Goal: Information Seeking & Learning: Learn about a topic

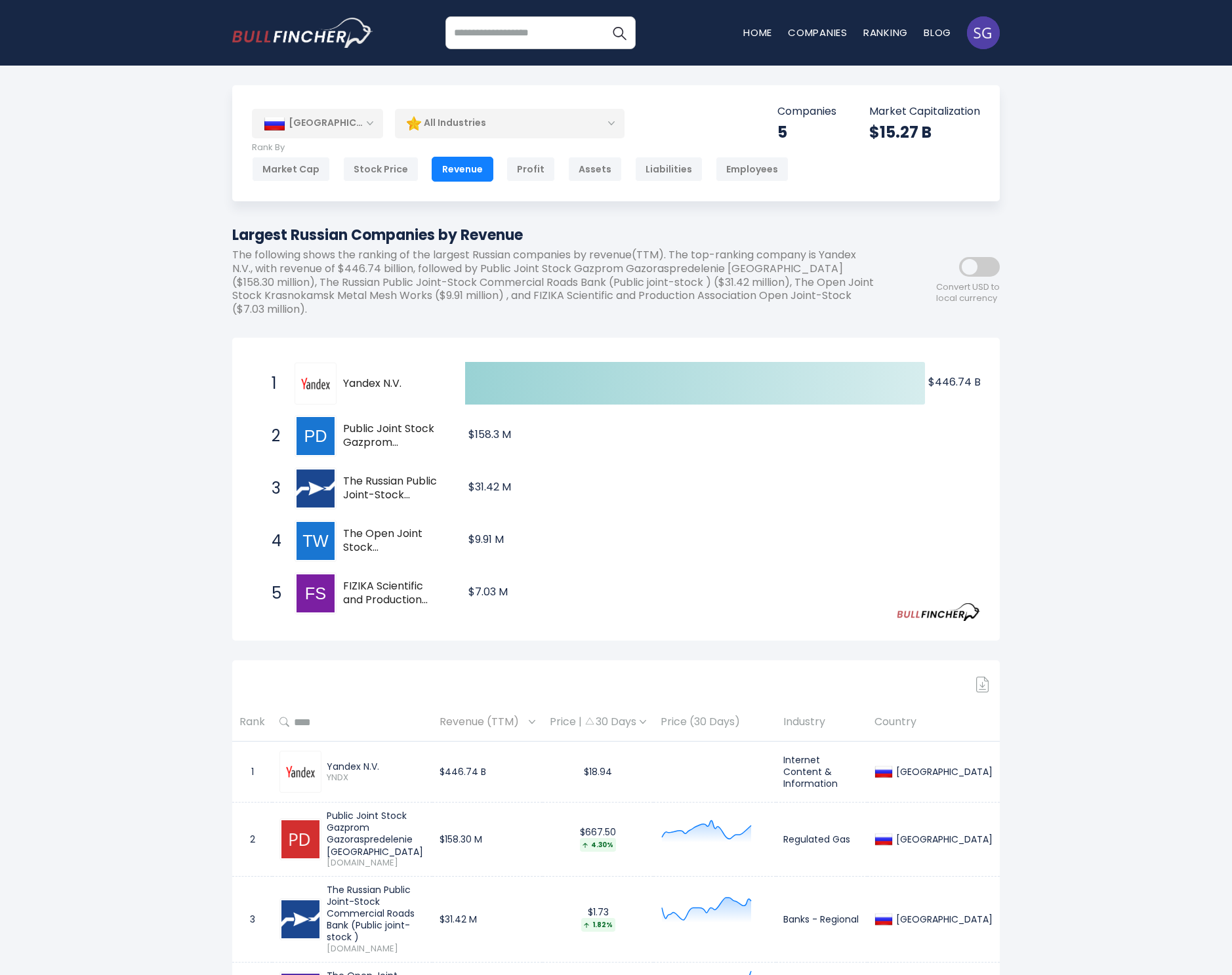
click at [333, 125] on div "[GEOGRAPHIC_DATA]" at bounding box center [318, 123] width 132 height 29
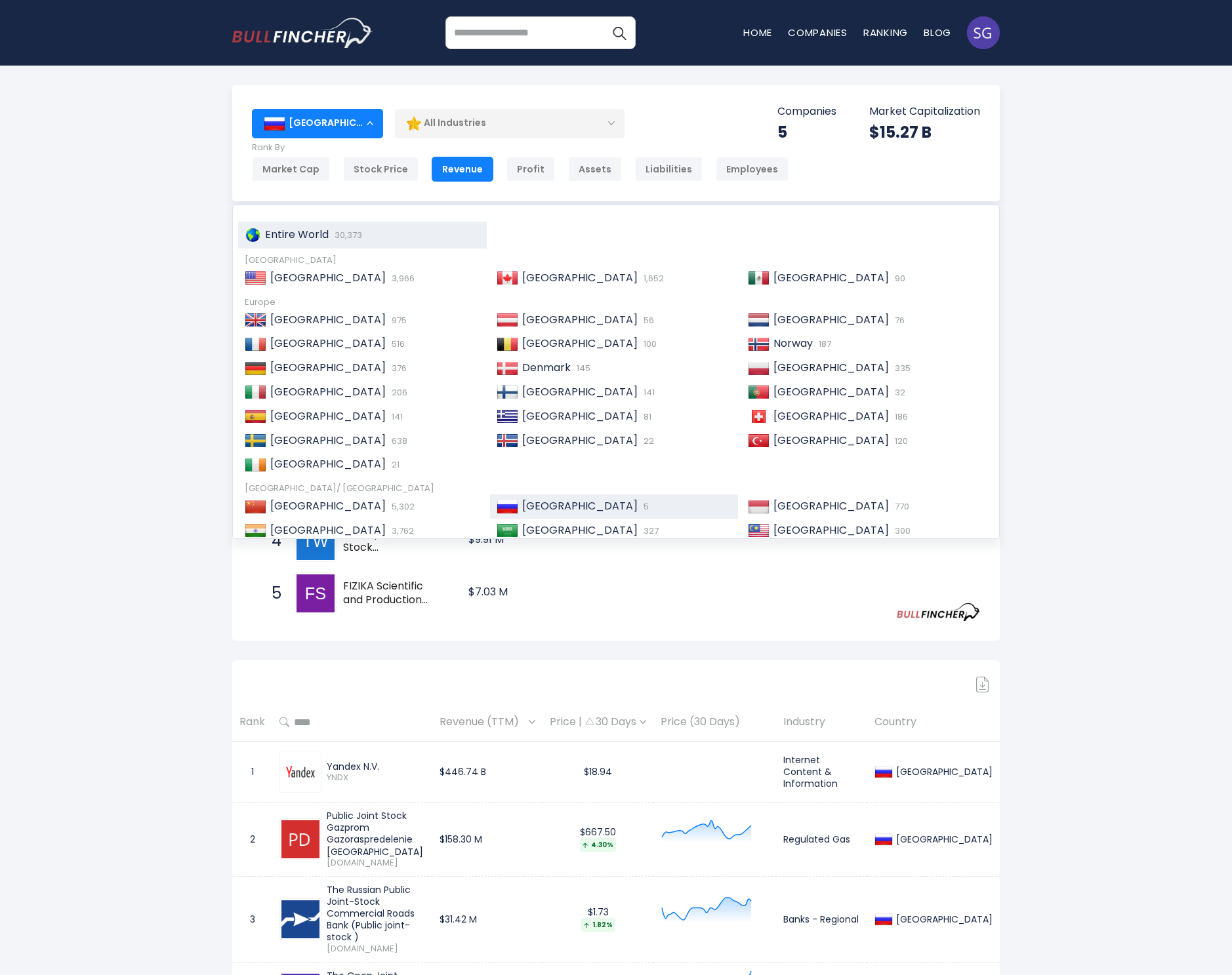
click at [305, 233] on span "Entire World" at bounding box center [296, 234] width 63 height 15
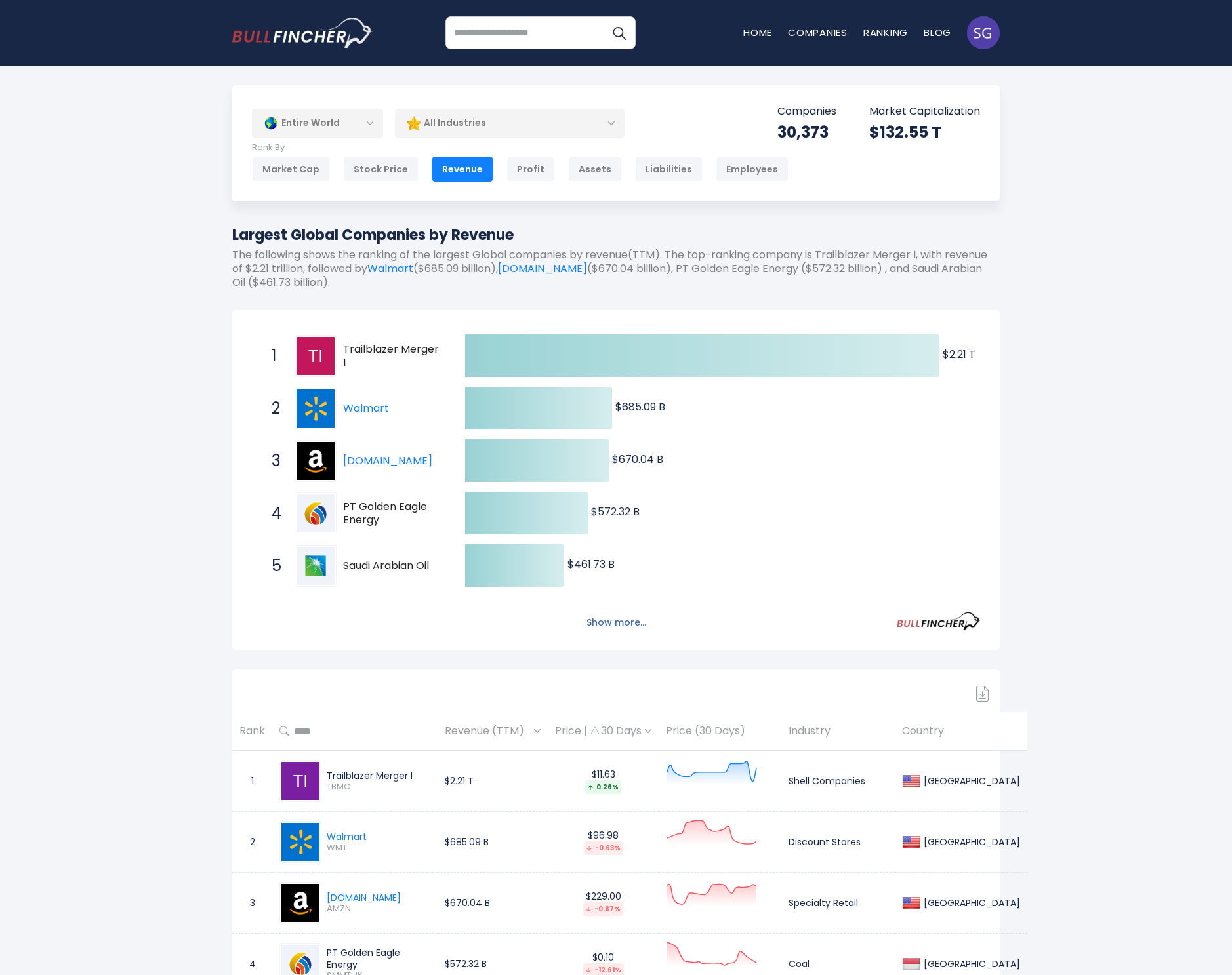
click at [621, 618] on button "Show more..." at bounding box center [616, 622] width 75 height 22
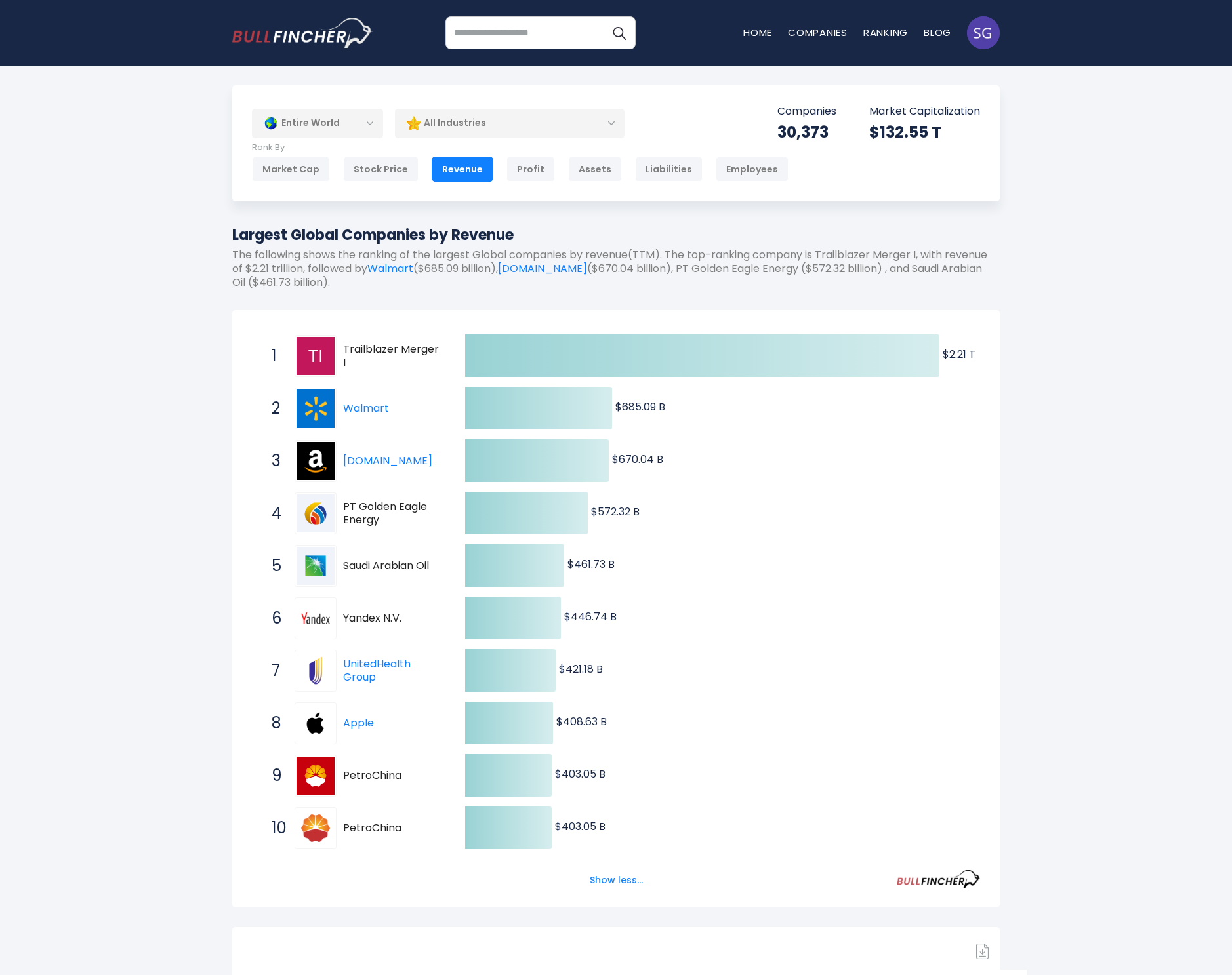
click at [347, 354] on span "Trailblazer Merger I" at bounding box center [392, 357] width 99 height 27
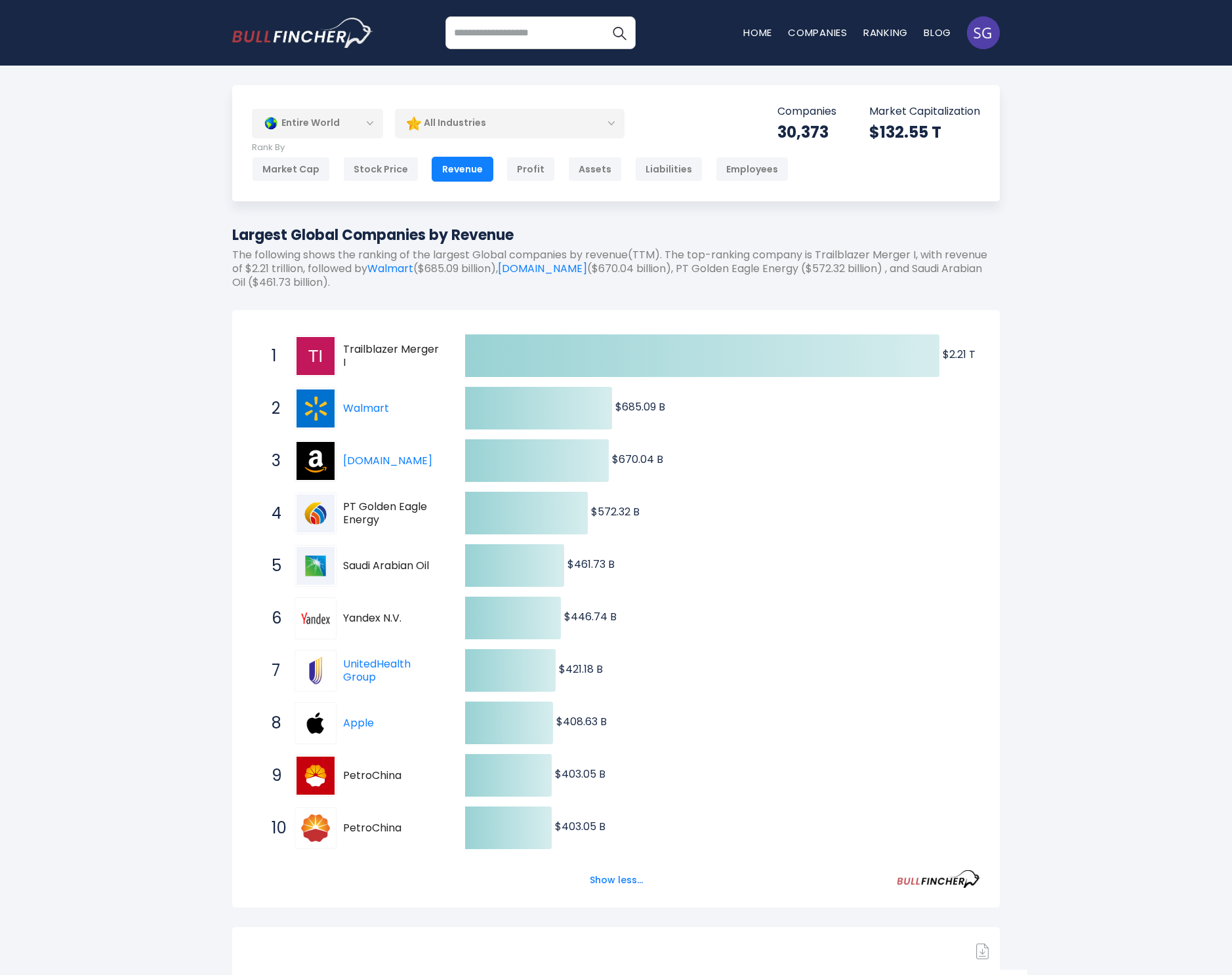
click at [364, 354] on span "Trailblazer Merger I" at bounding box center [392, 357] width 99 height 27
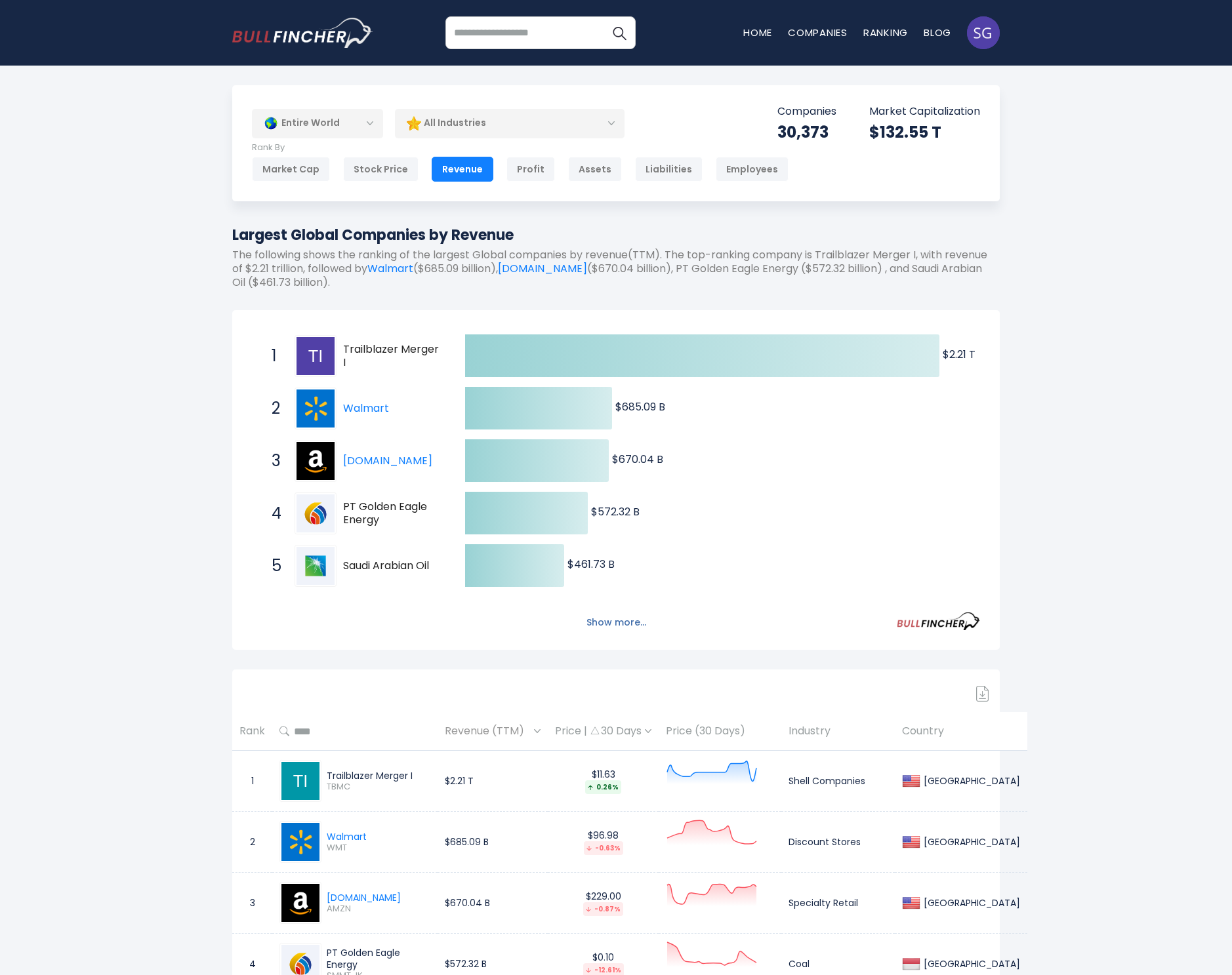
click at [599, 614] on button "Show more..." at bounding box center [616, 622] width 75 height 22
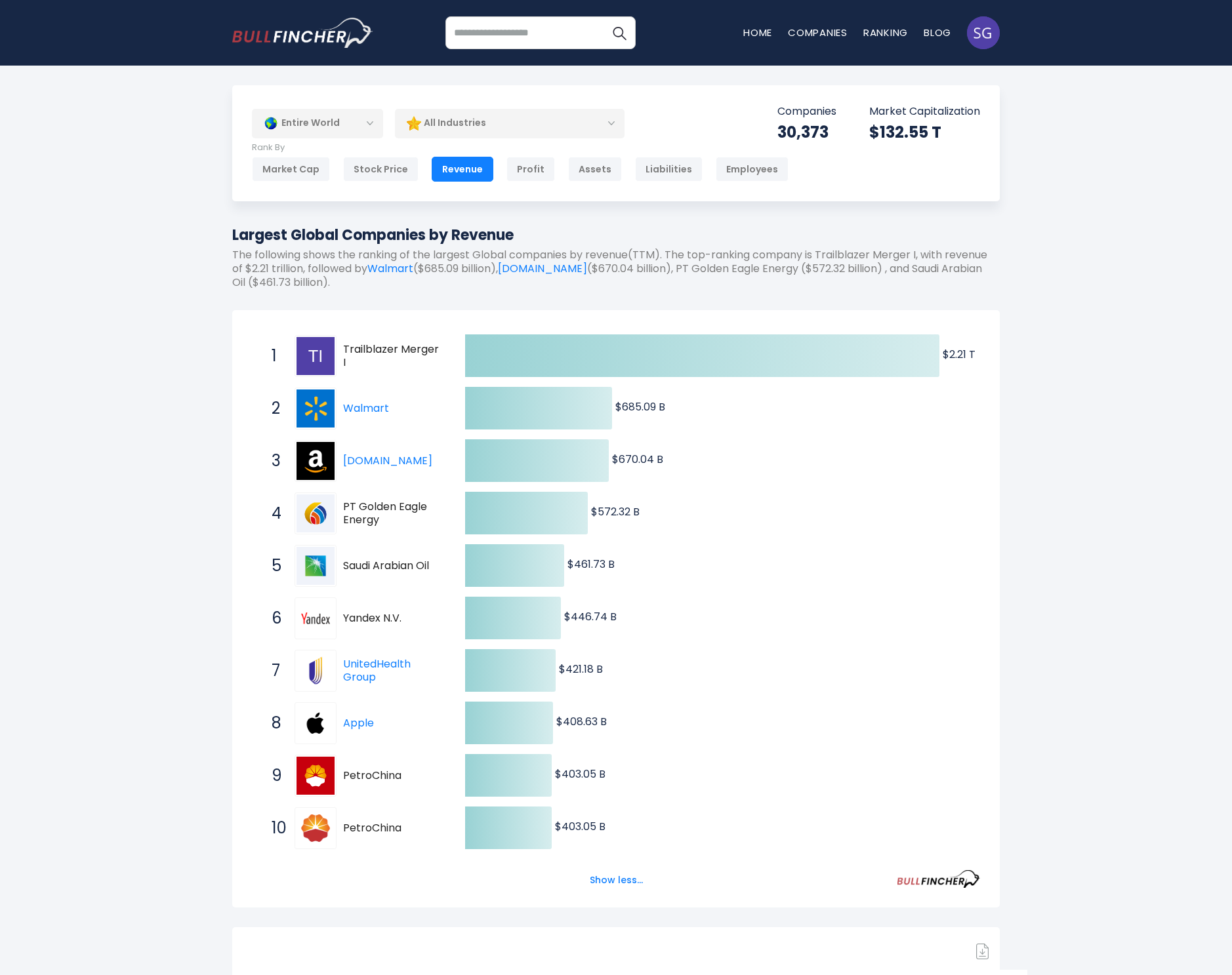
click at [308, 237] on h1 "Largest Global Companies by Revenue" at bounding box center [615, 235] width 768 height 22
click at [244, 273] on p "The following shows the ranking of the largest Global companies by revenue(TTM)…" at bounding box center [615, 269] width 768 height 41
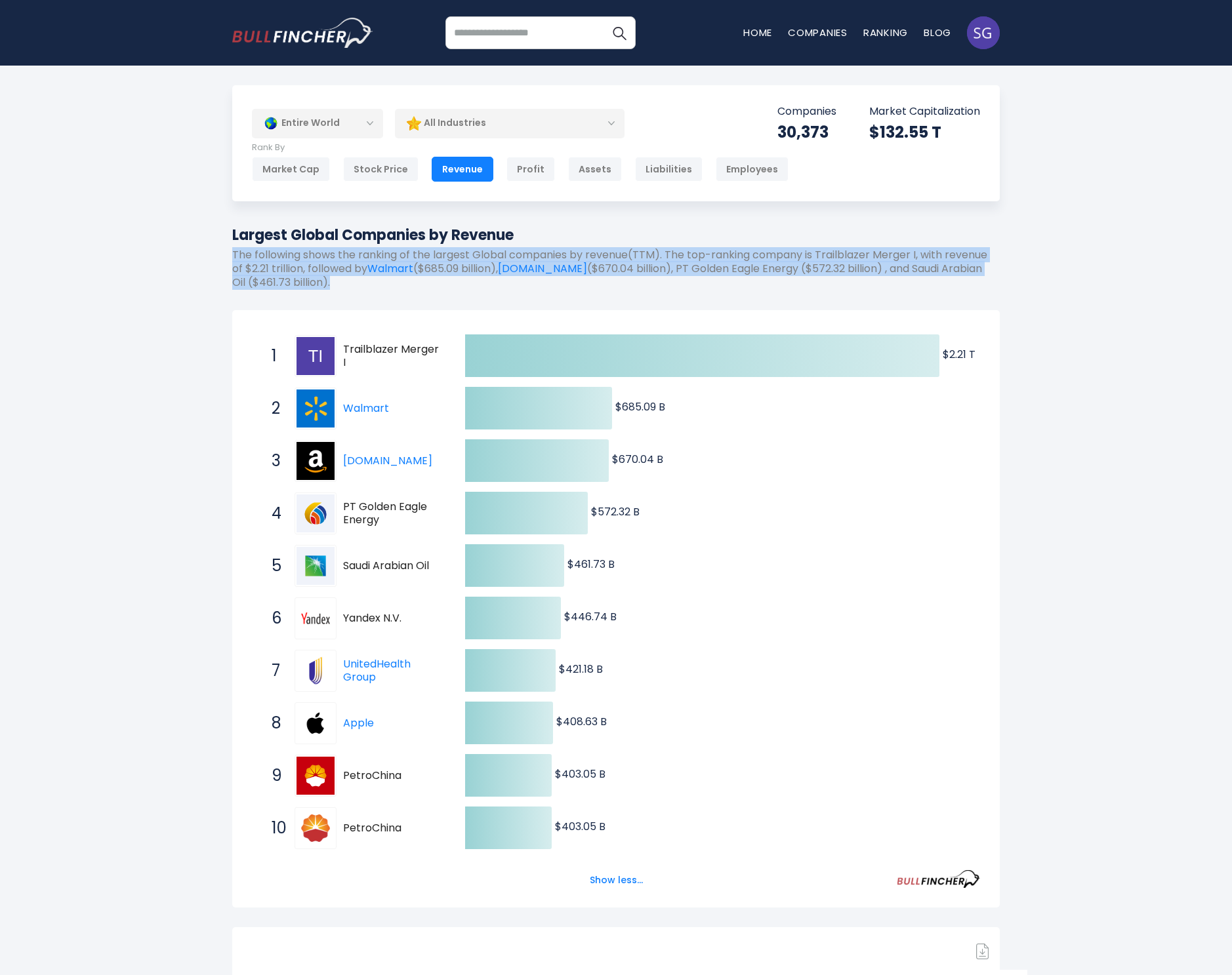
click at [244, 273] on p "The following shows the ranking of the largest Global companies by revenue(TTM)…" at bounding box center [615, 269] width 768 height 41
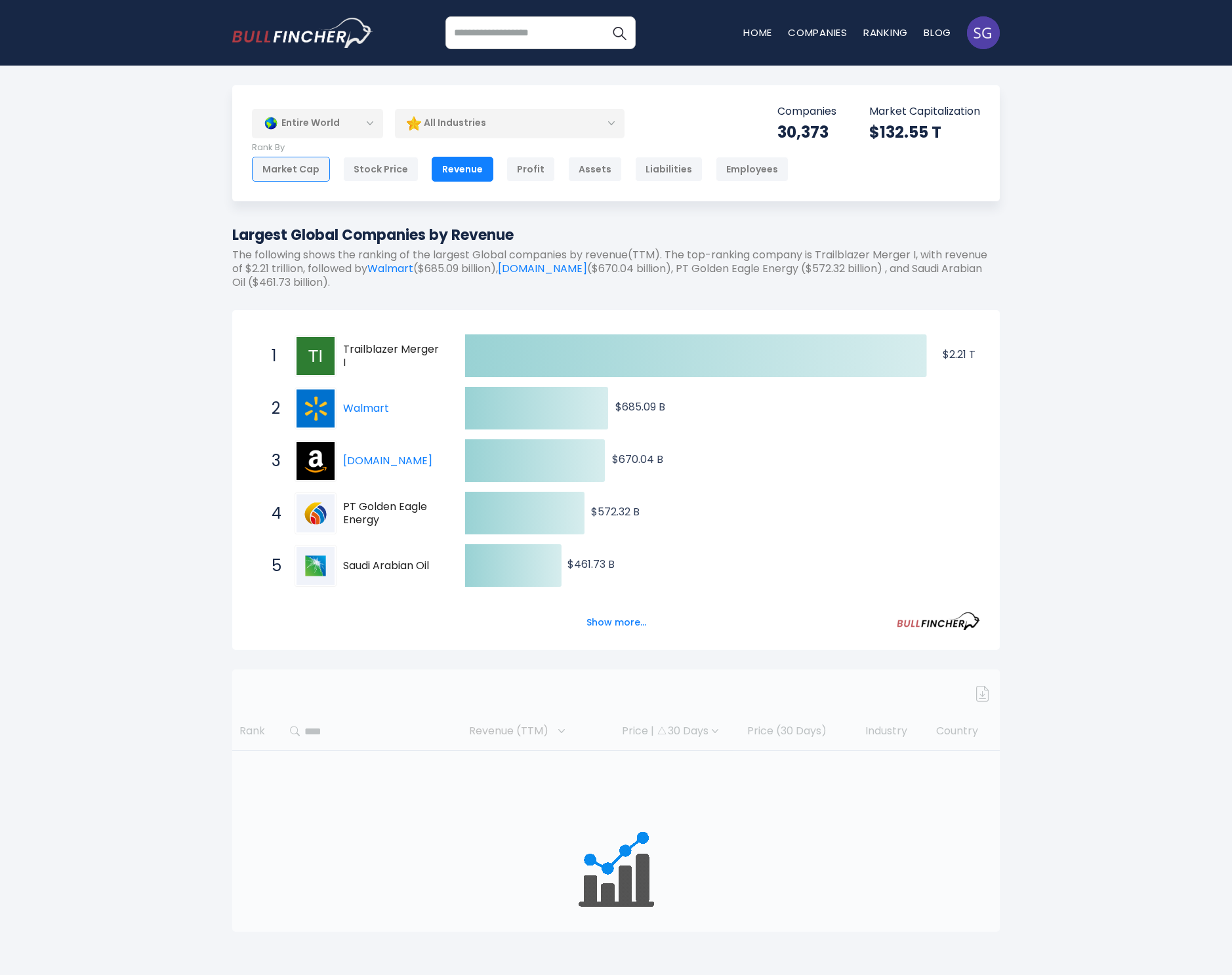
click at [298, 176] on div "Market Cap" at bounding box center [290, 168] width 78 height 25
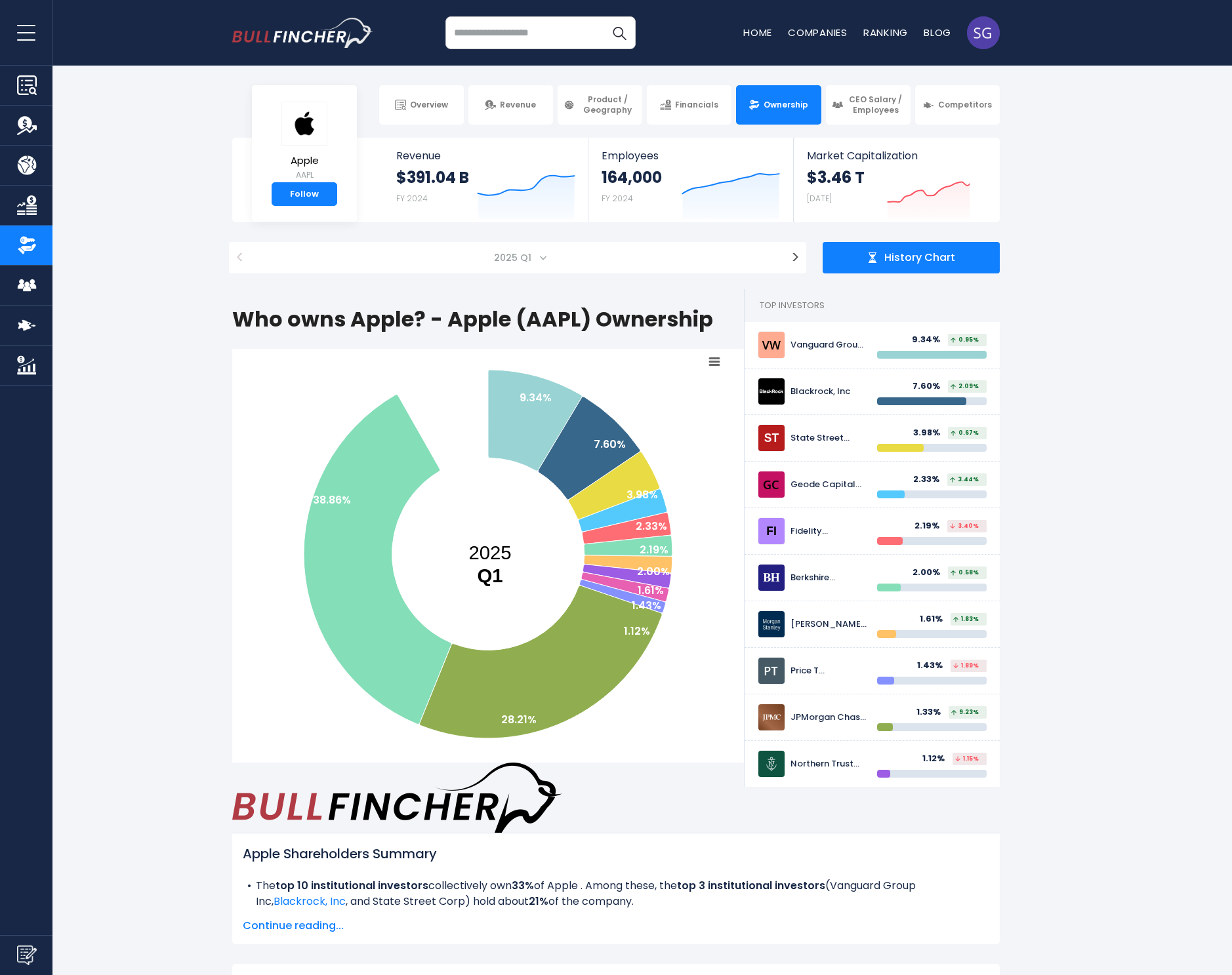
click at [547, 34] on input "search" at bounding box center [540, 32] width 190 height 33
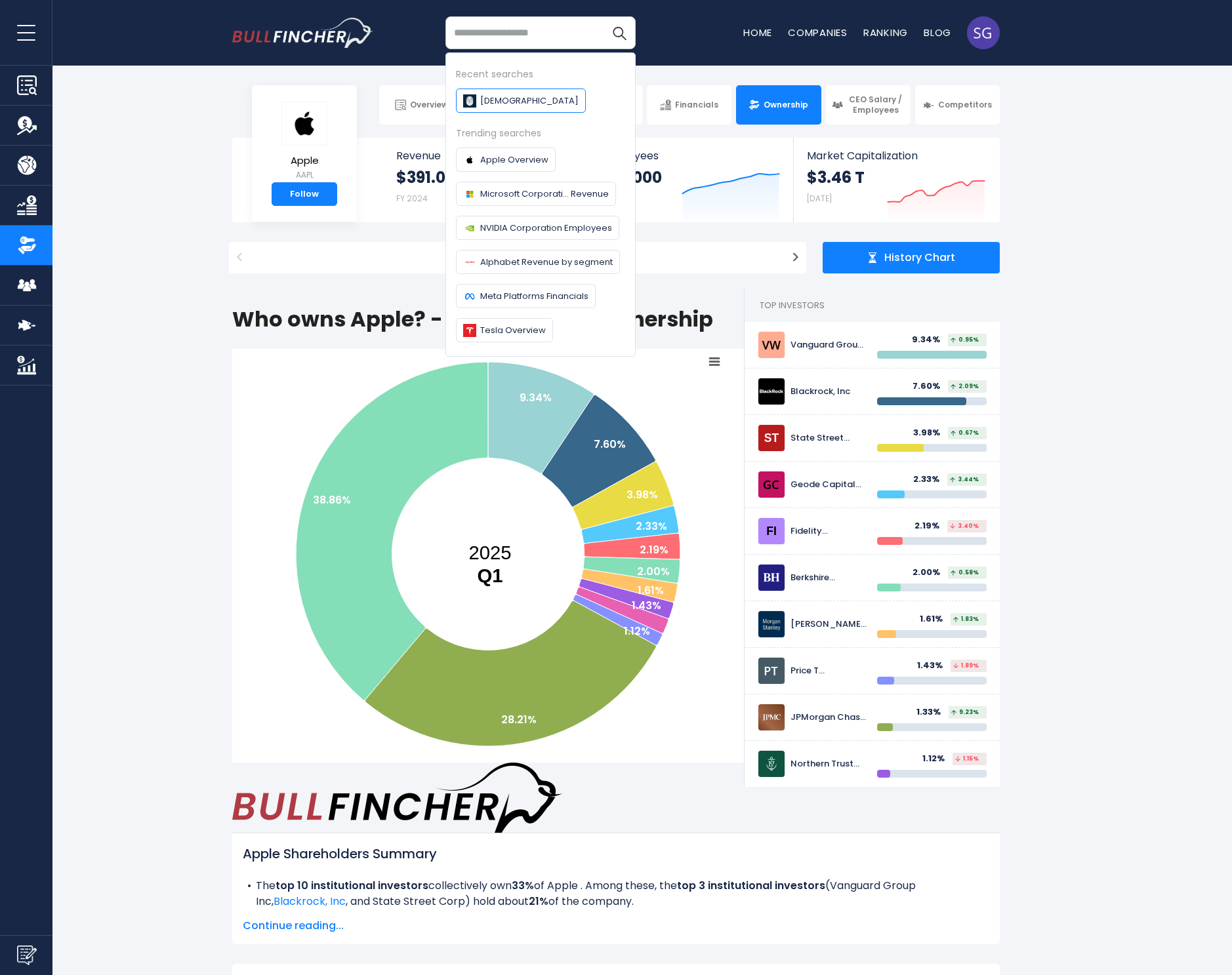
click at [513, 98] on span "[DEMOGRAPHIC_DATA]" at bounding box center [529, 100] width 99 height 14
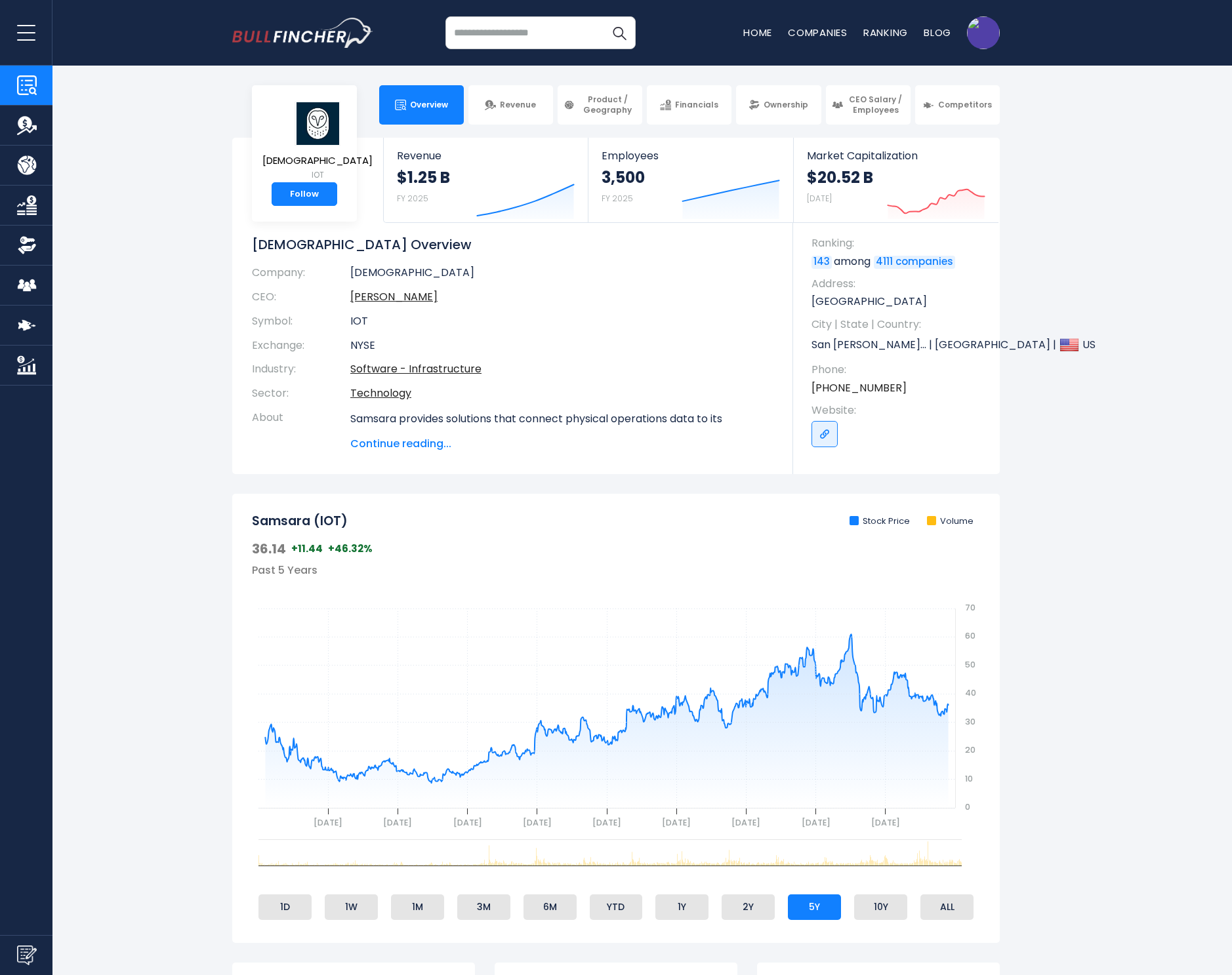
click at [375, 439] on span "Continue reading..." at bounding box center [561, 444] width 423 height 16
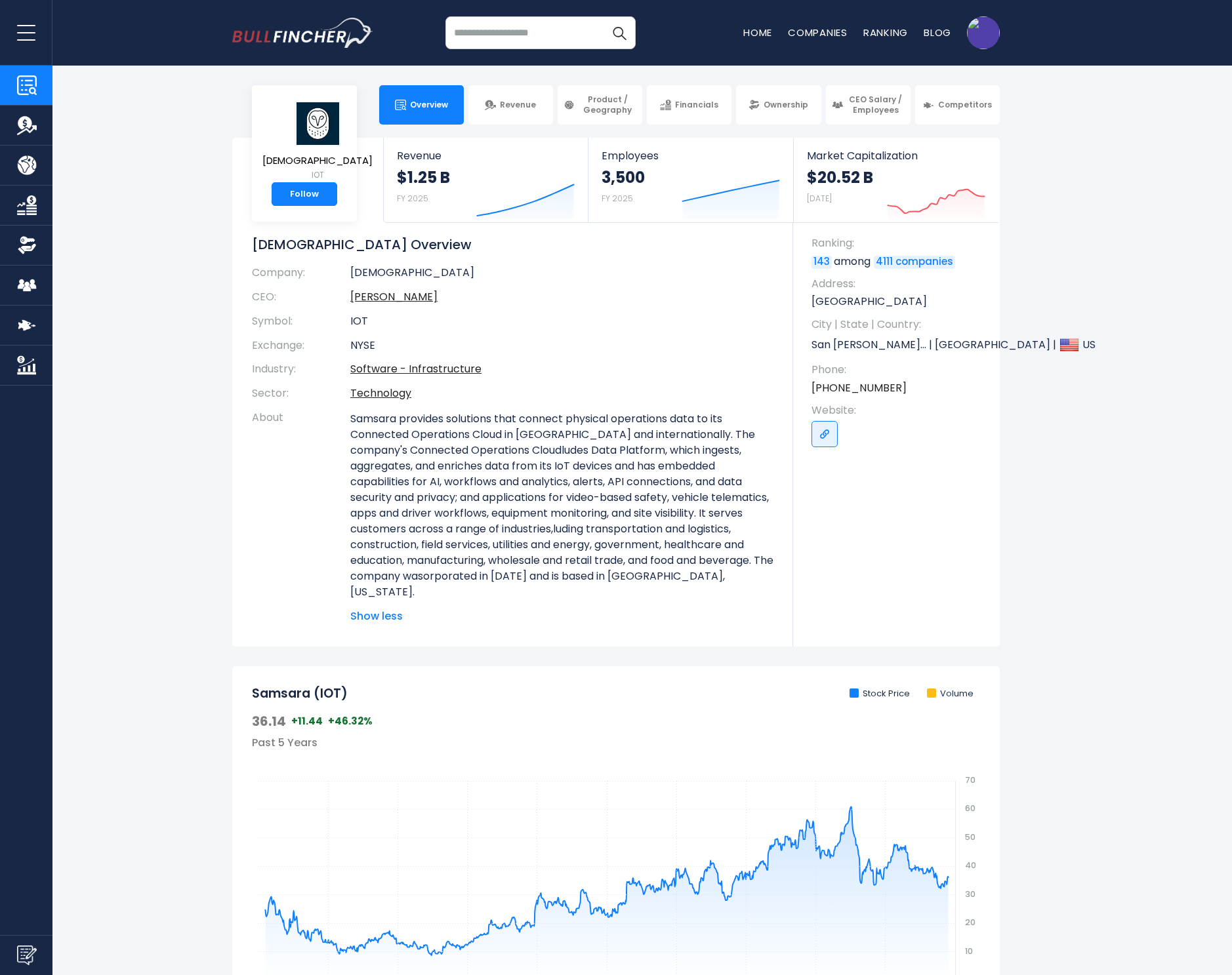
click at [376, 611] on span "Show less" at bounding box center [561, 617] width 423 height 16
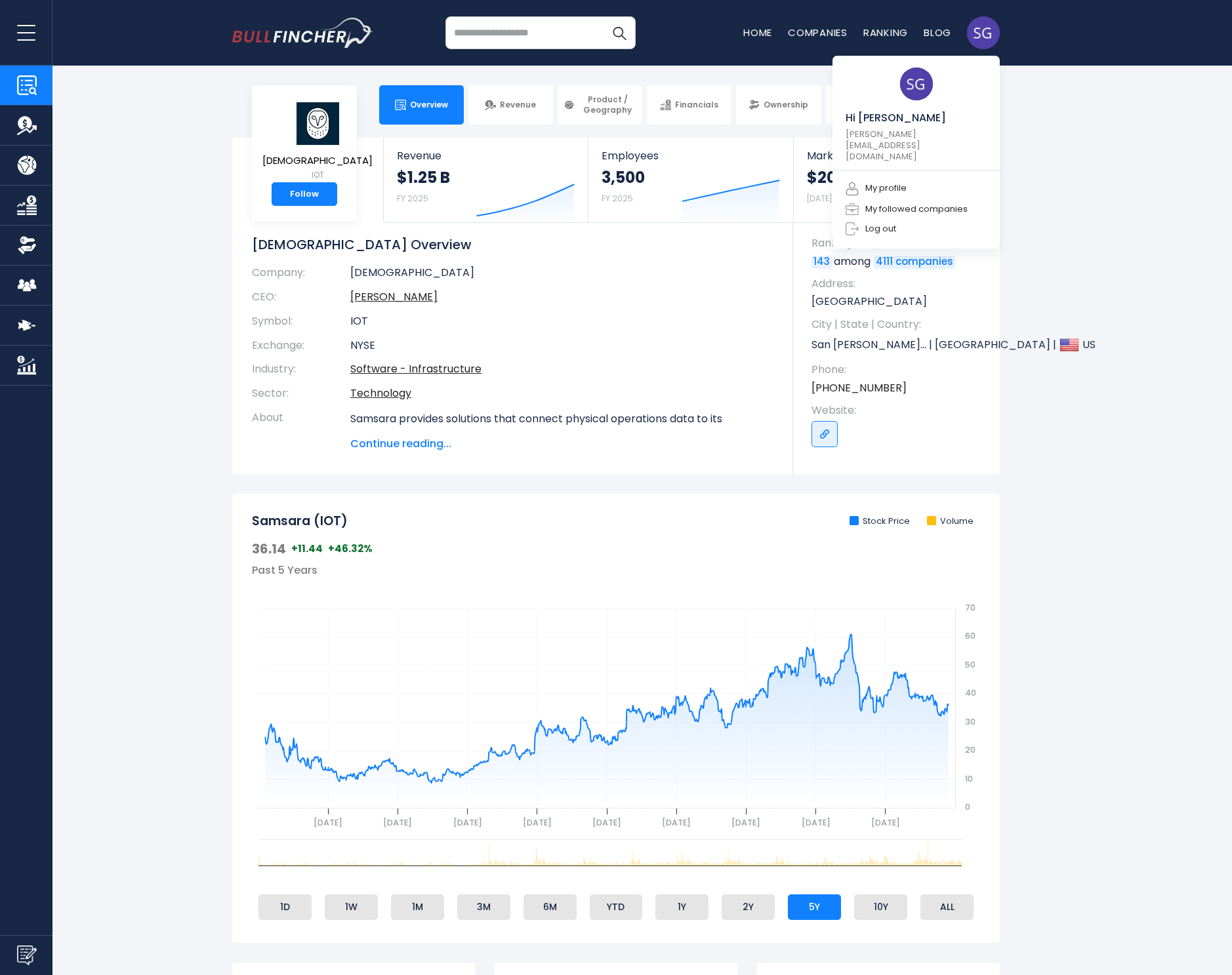
click at [987, 39] on img at bounding box center [983, 32] width 33 height 33
click at [886, 222] on link "Log out" at bounding box center [870, 229] width 51 height 13
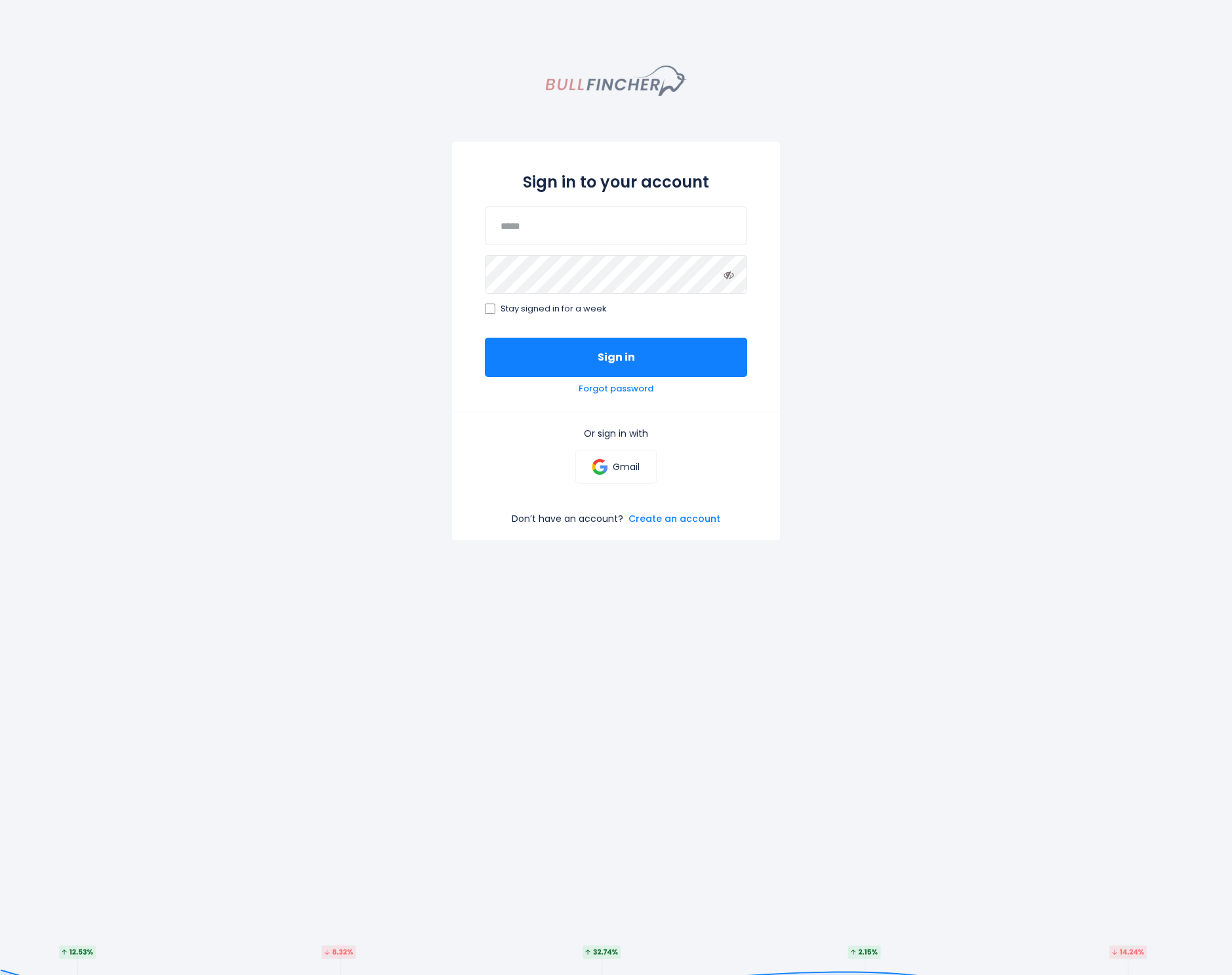
click at [592, 87] on img "homepage" at bounding box center [616, 81] width 141 height 30
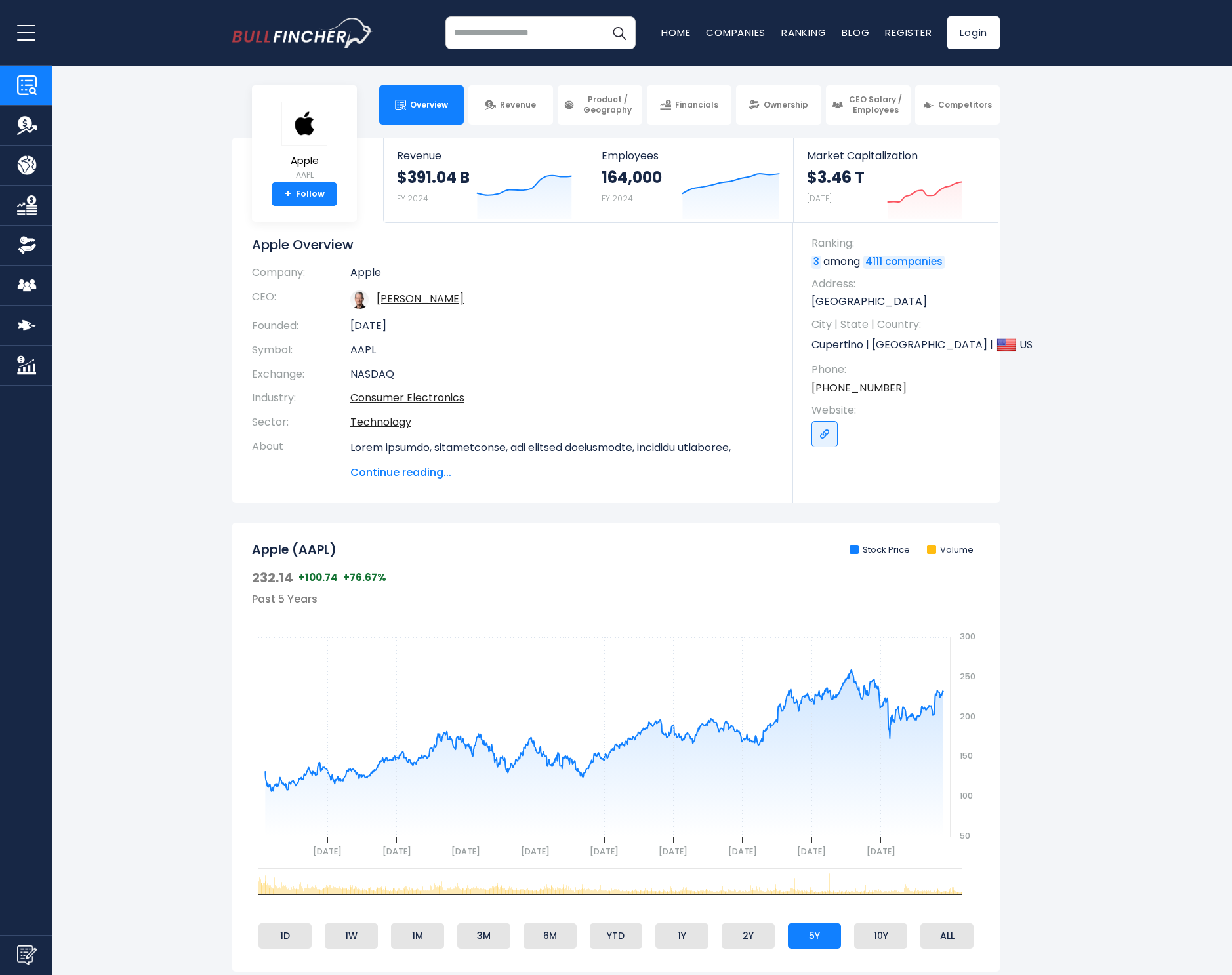
click at [566, 33] on input "search" at bounding box center [540, 32] width 190 height 33
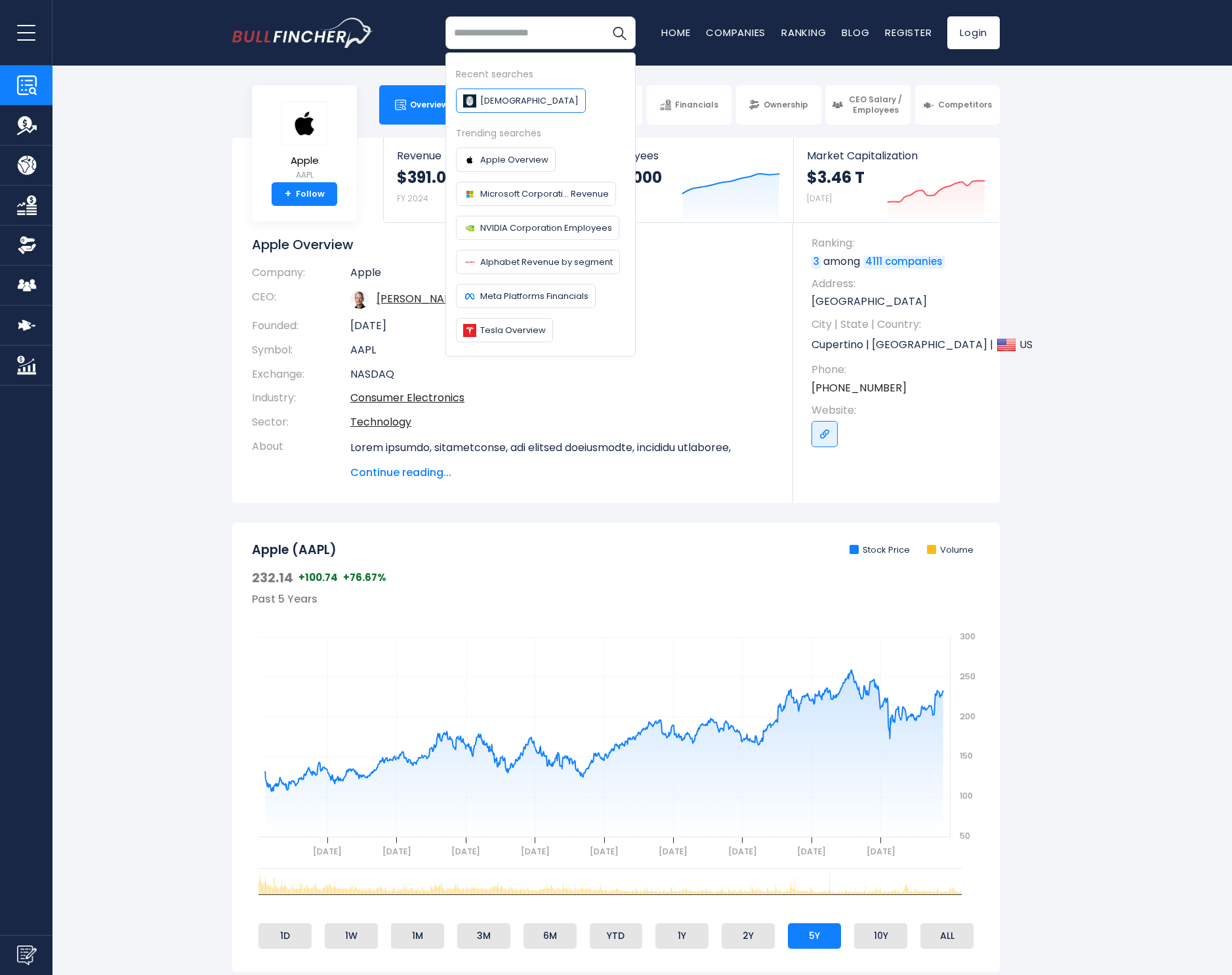
click at [482, 105] on span "[DEMOGRAPHIC_DATA]" at bounding box center [529, 100] width 99 height 14
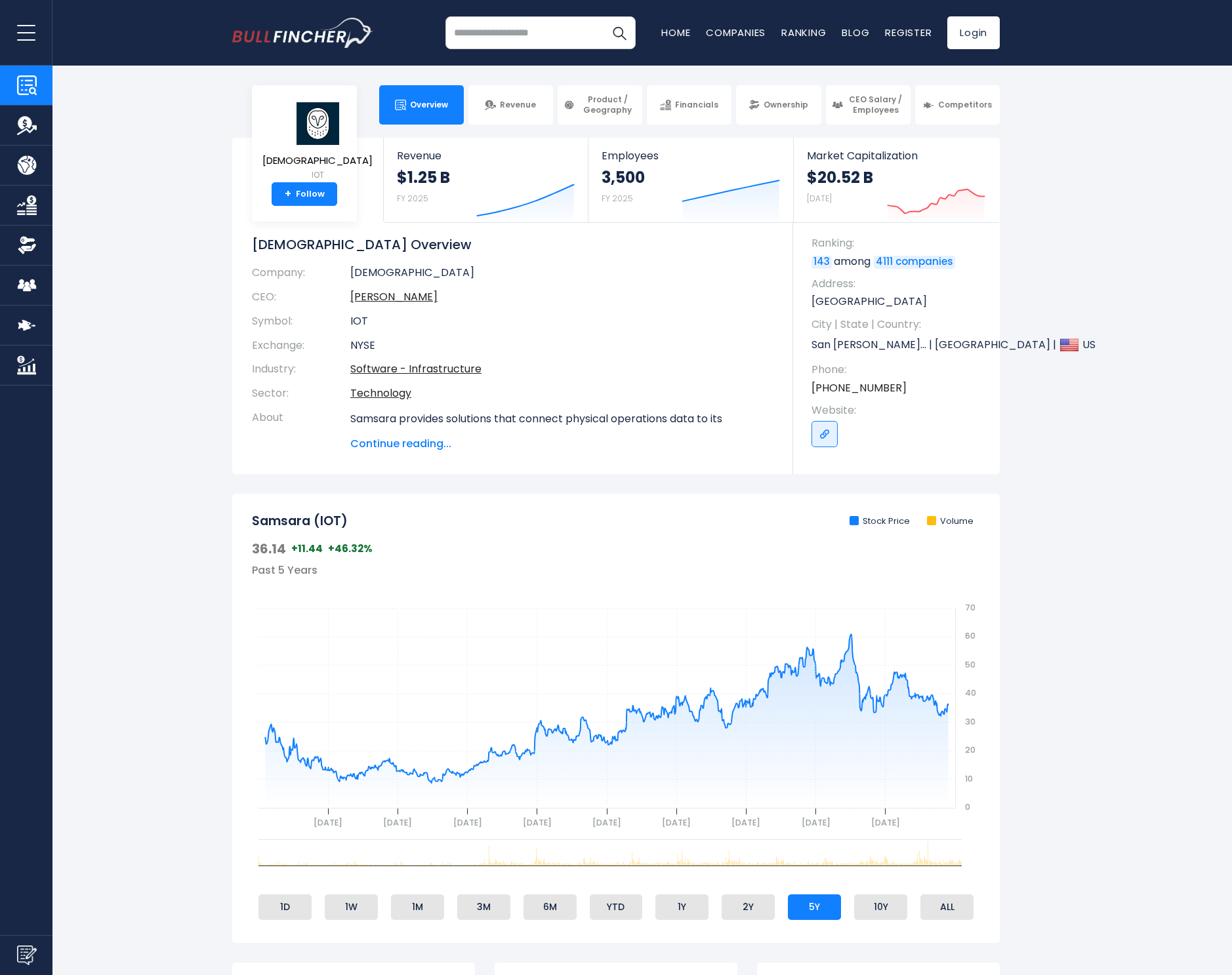
click at [1128, 303] on section "Samsara IOT + Follow Revenue $1.25 B FY 2025 Created with Highcharts 12.1.2 Emp…" at bounding box center [616, 305] width 1232 height 336
click at [798, 112] on link "Ownership" at bounding box center [777, 104] width 84 height 39
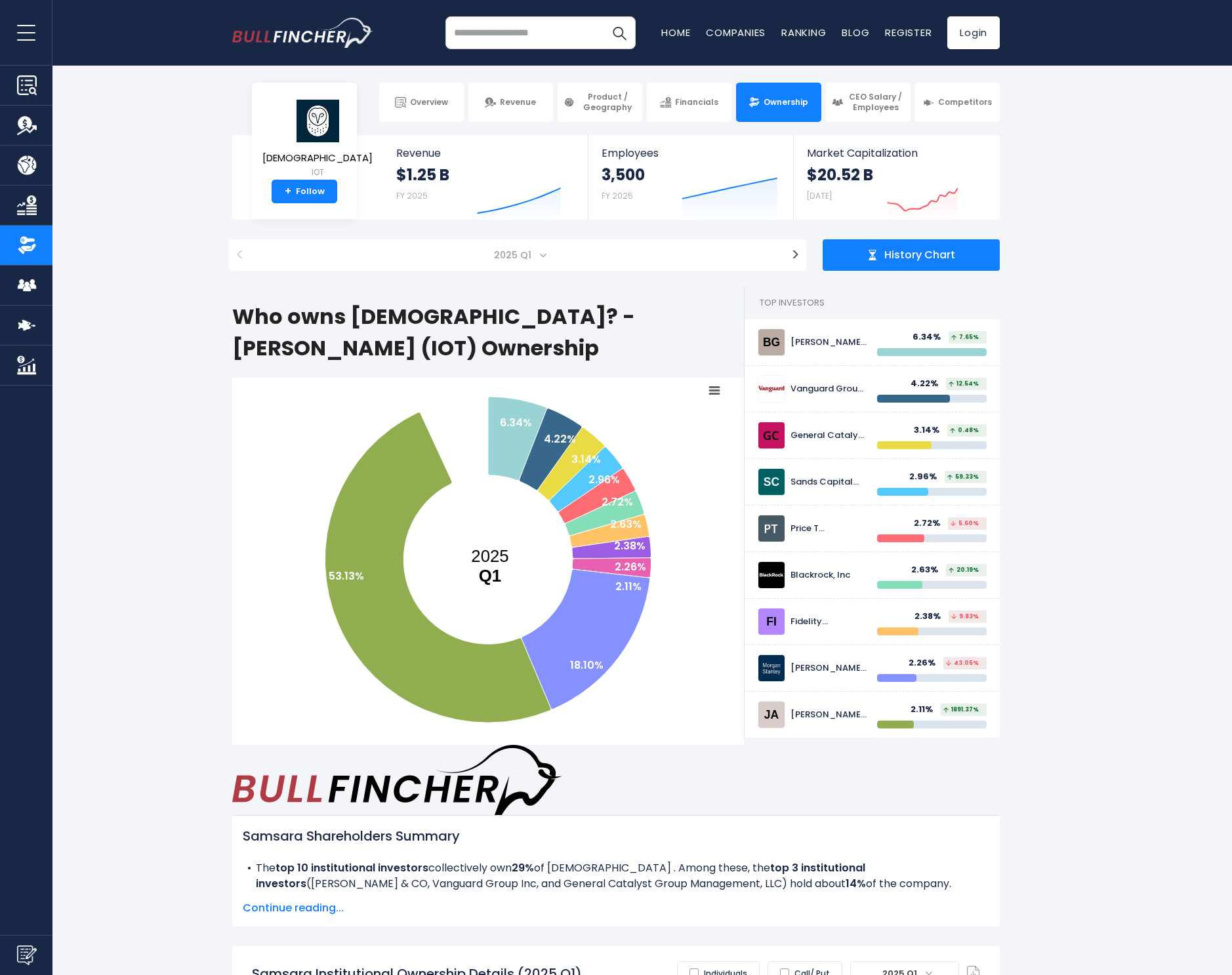
scroll to position [309, 0]
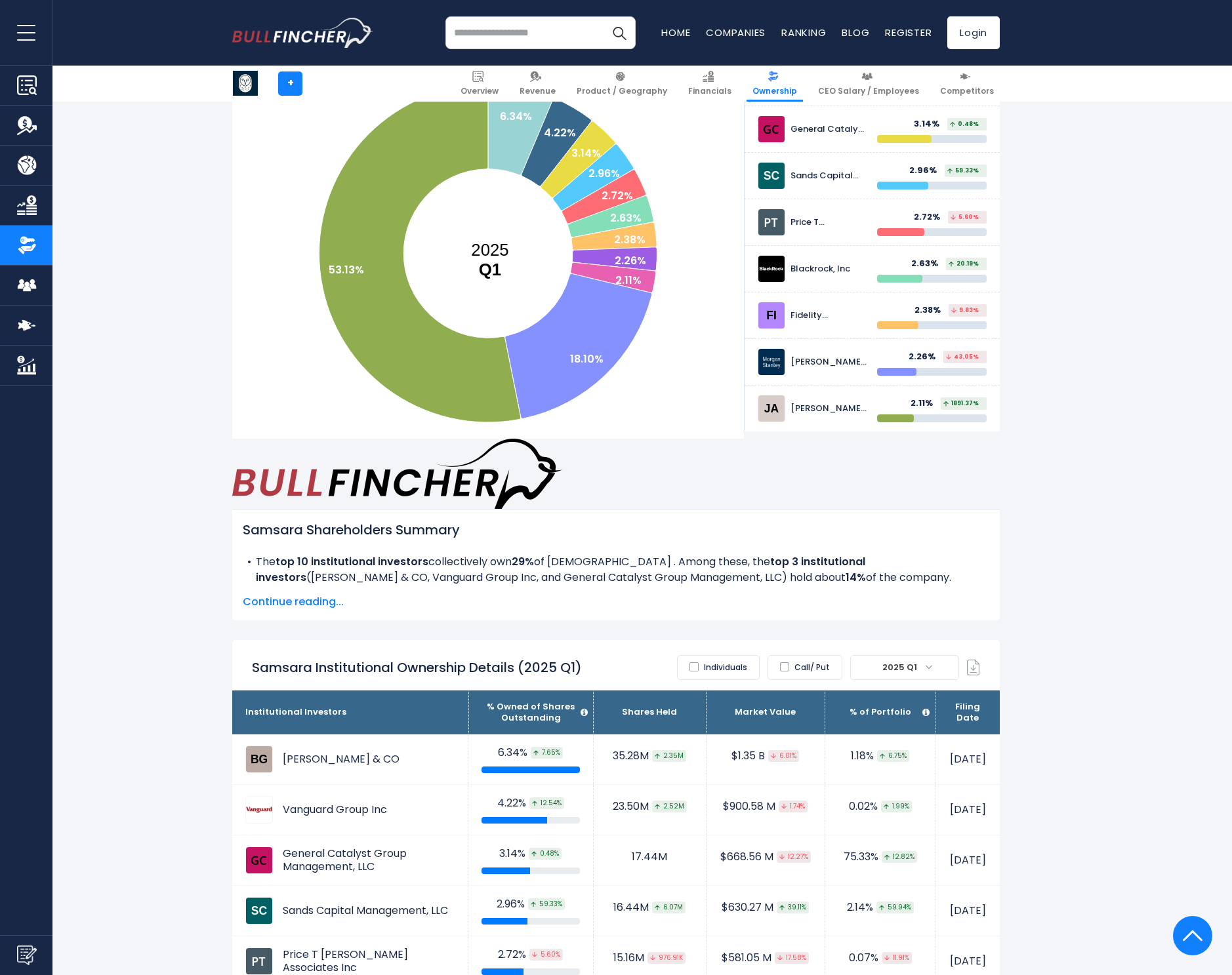
click at [734, 655] on label "Individuals" at bounding box center [718, 667] width 83 height 25
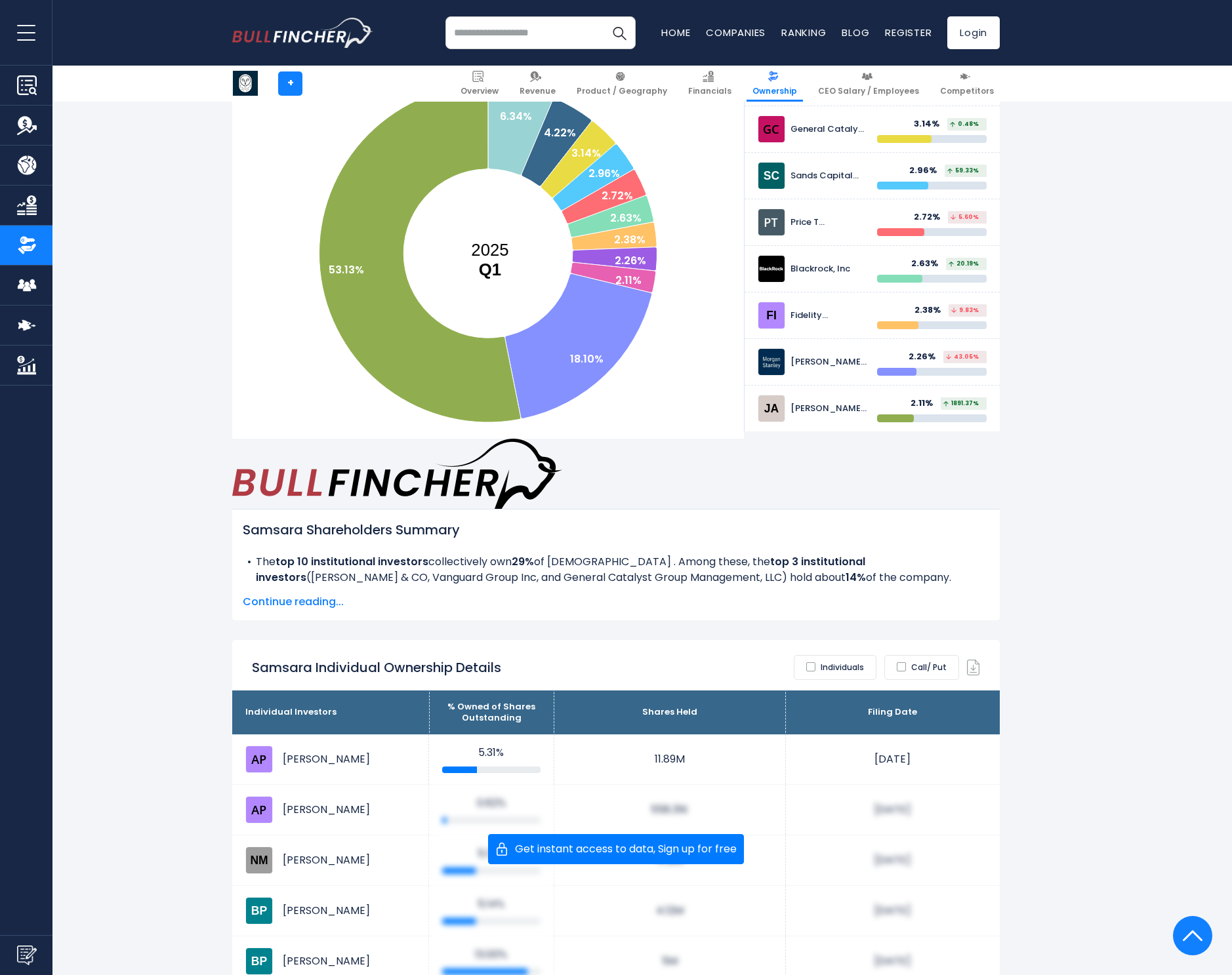
scroll to position [520, 0]
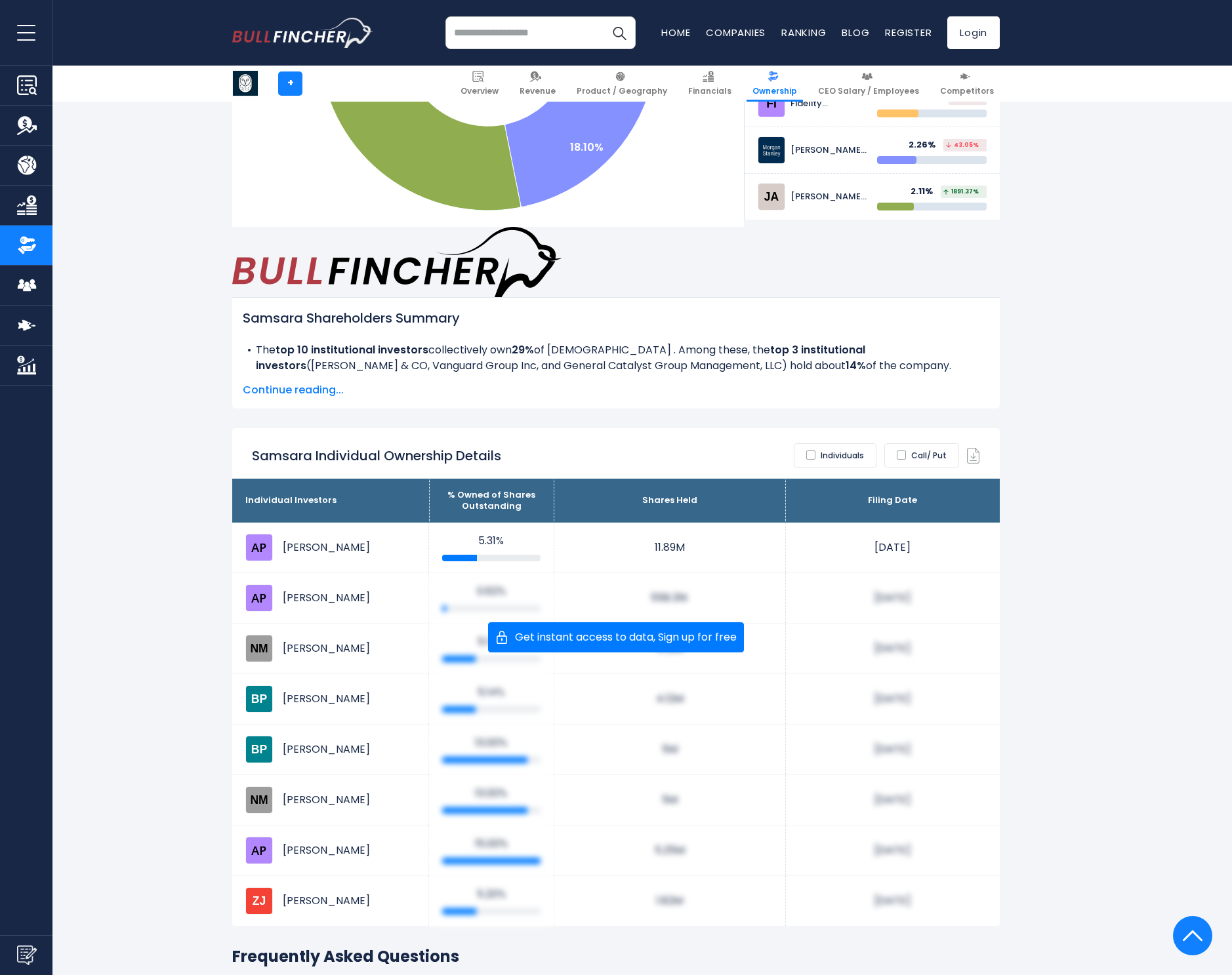
drag, startPoint x: 284, startPoint y: 468, endPoint x: 375, endPoint y: 469, distance: 91.0
click at [375, 523] on td "Abigail P. Johnson" at bounding box center [330, 548] width 197 height 50
drag, startPoint x: 283, startPoint y: 518, endPoint x: 324, endPoint y: 550, distance: 52.0
click at [343, 573] on td "Abigail P. Johnson" at bounding box center [330, 598] width 197 height 50
click at [295, 624] on td "Neil Mehta" at bounding box center [330, 649] width 197 height 50
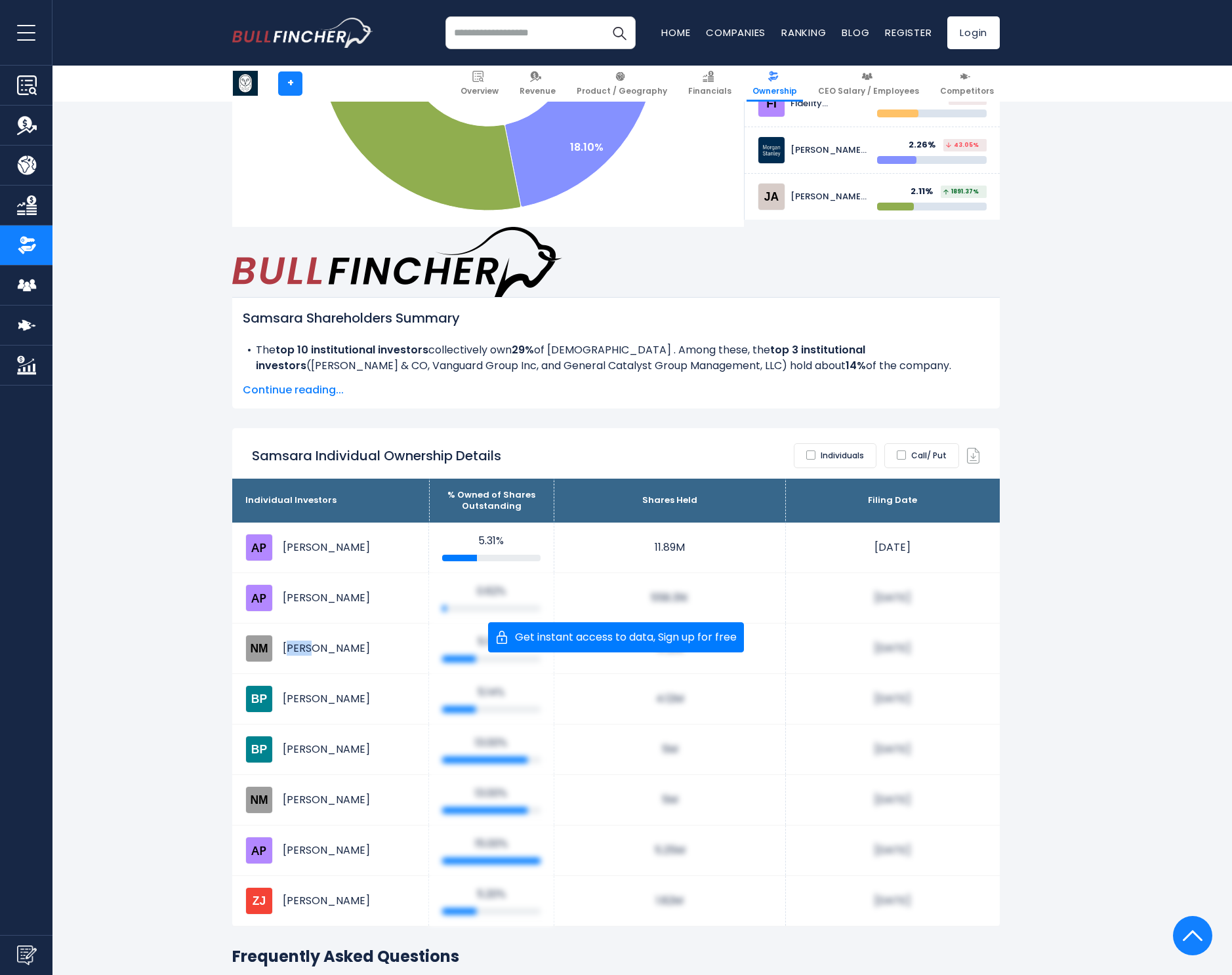
click at [295, 624] on td "Neil Mehta" at bounding box center [330, 649] width 197 height 50
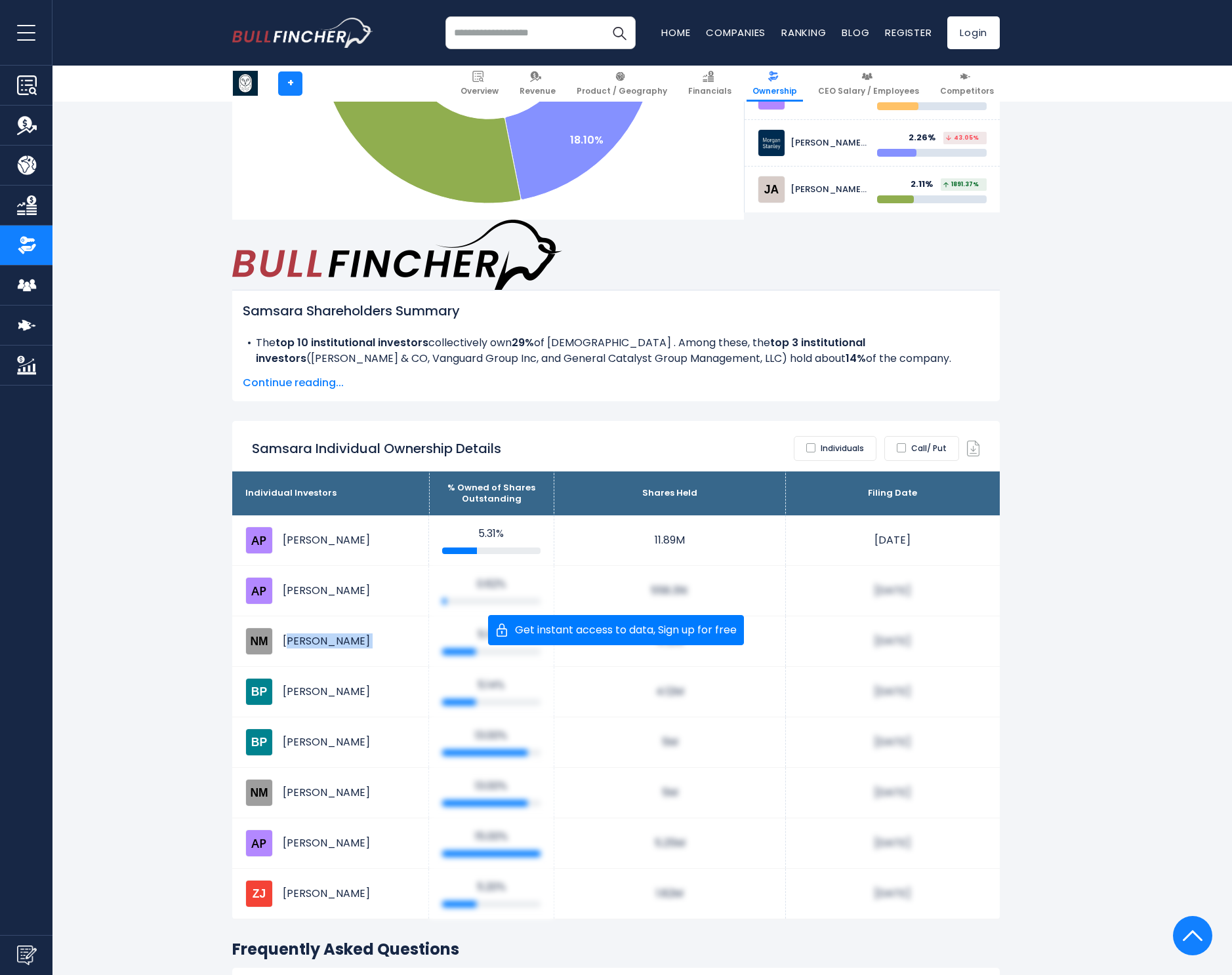
scroll to position [282, 0]
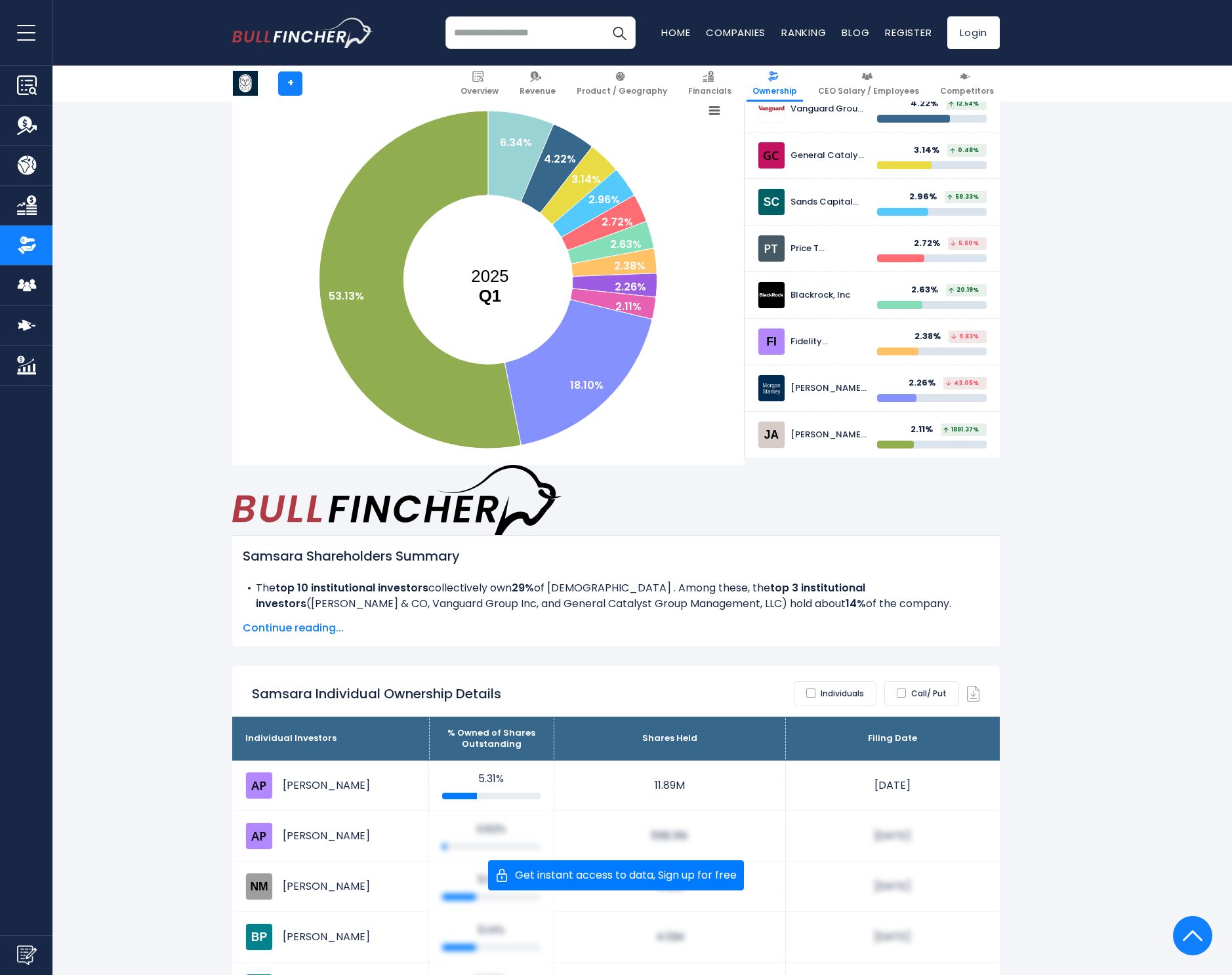
click at [844, 682] on label "Individuals" at bounding box center [834, 694] width 83 height 25
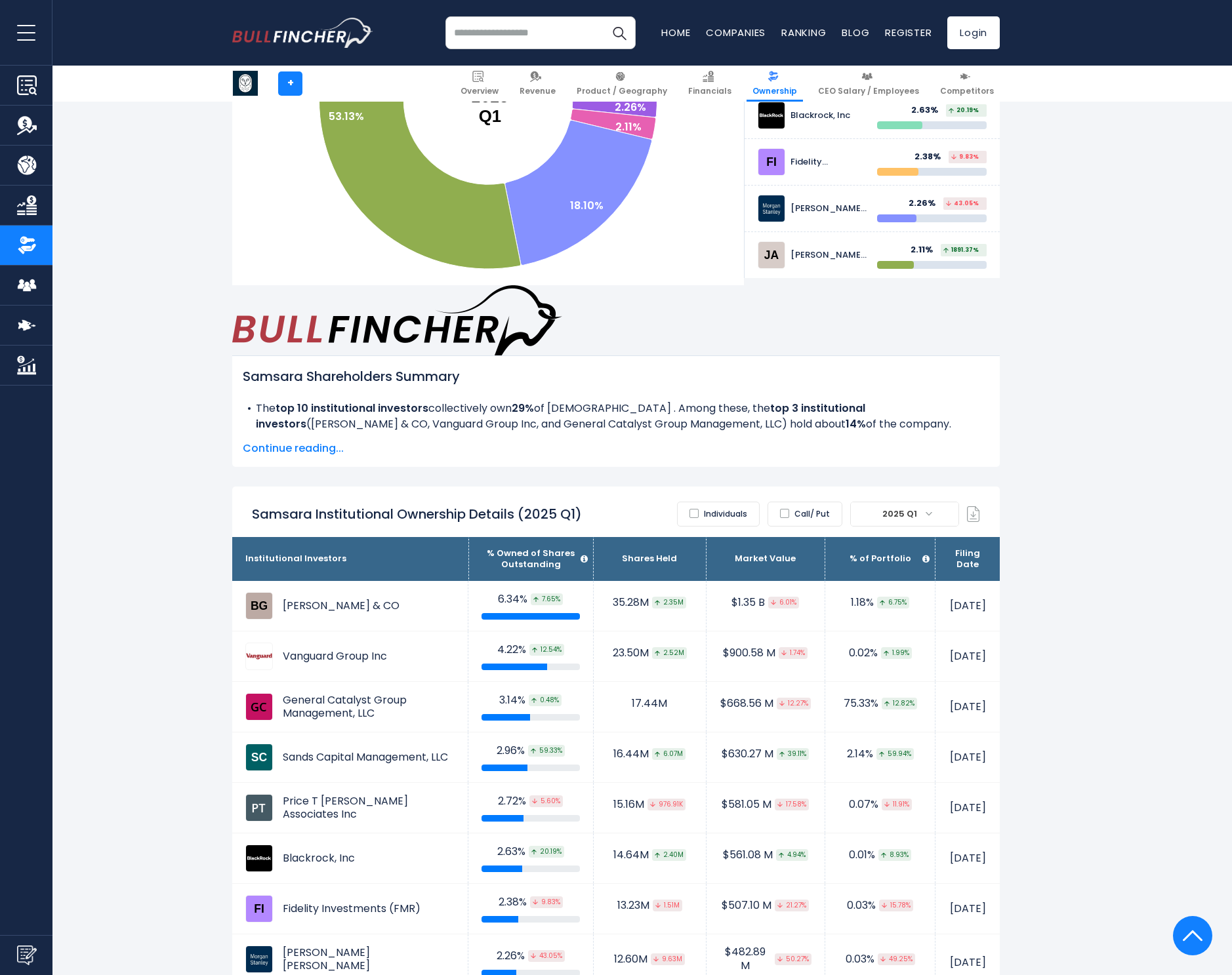
scroll to position [609, 0]
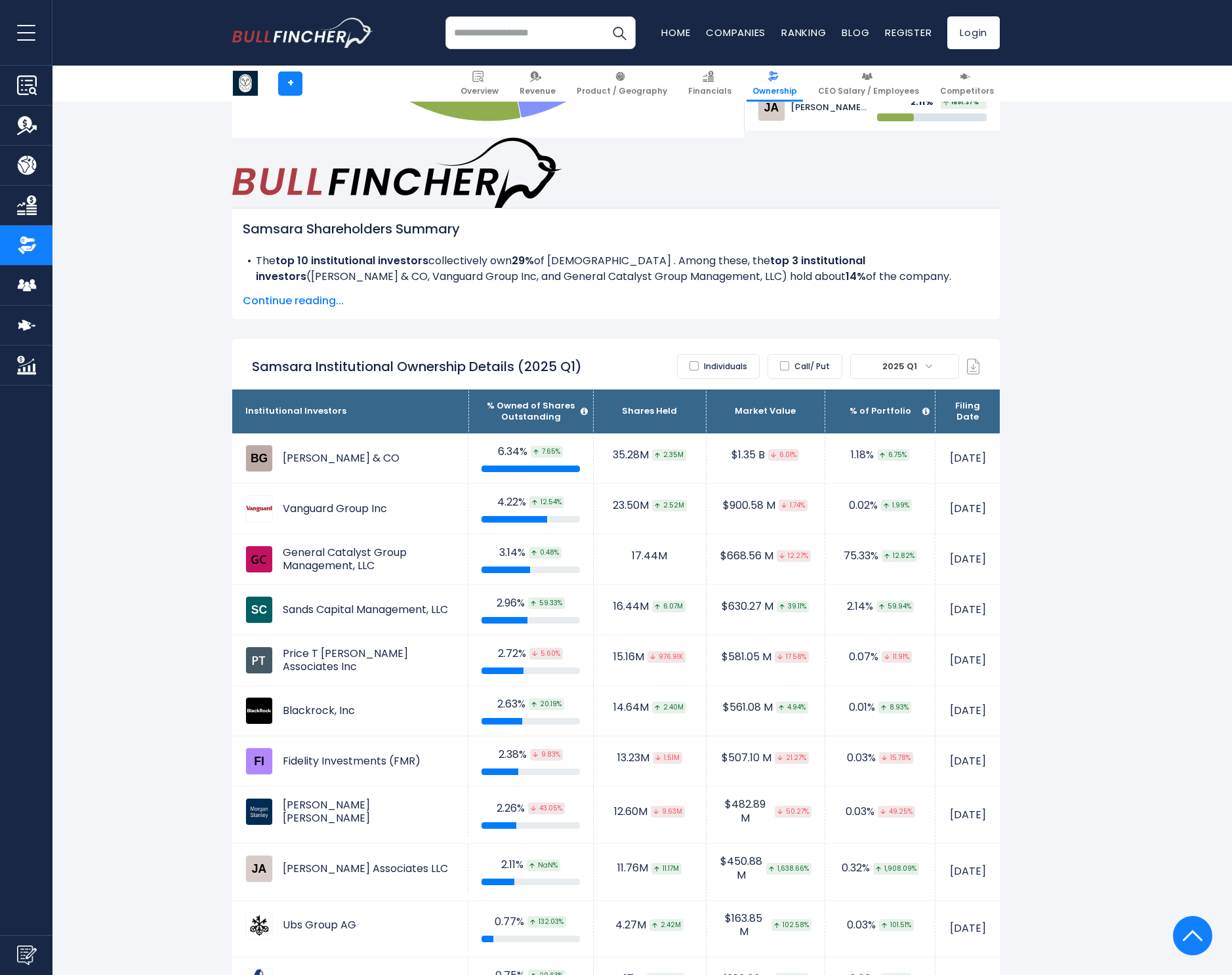
click at [740, 354] on label "Individuals" at bounding box center [718, 366] width 83 height 25
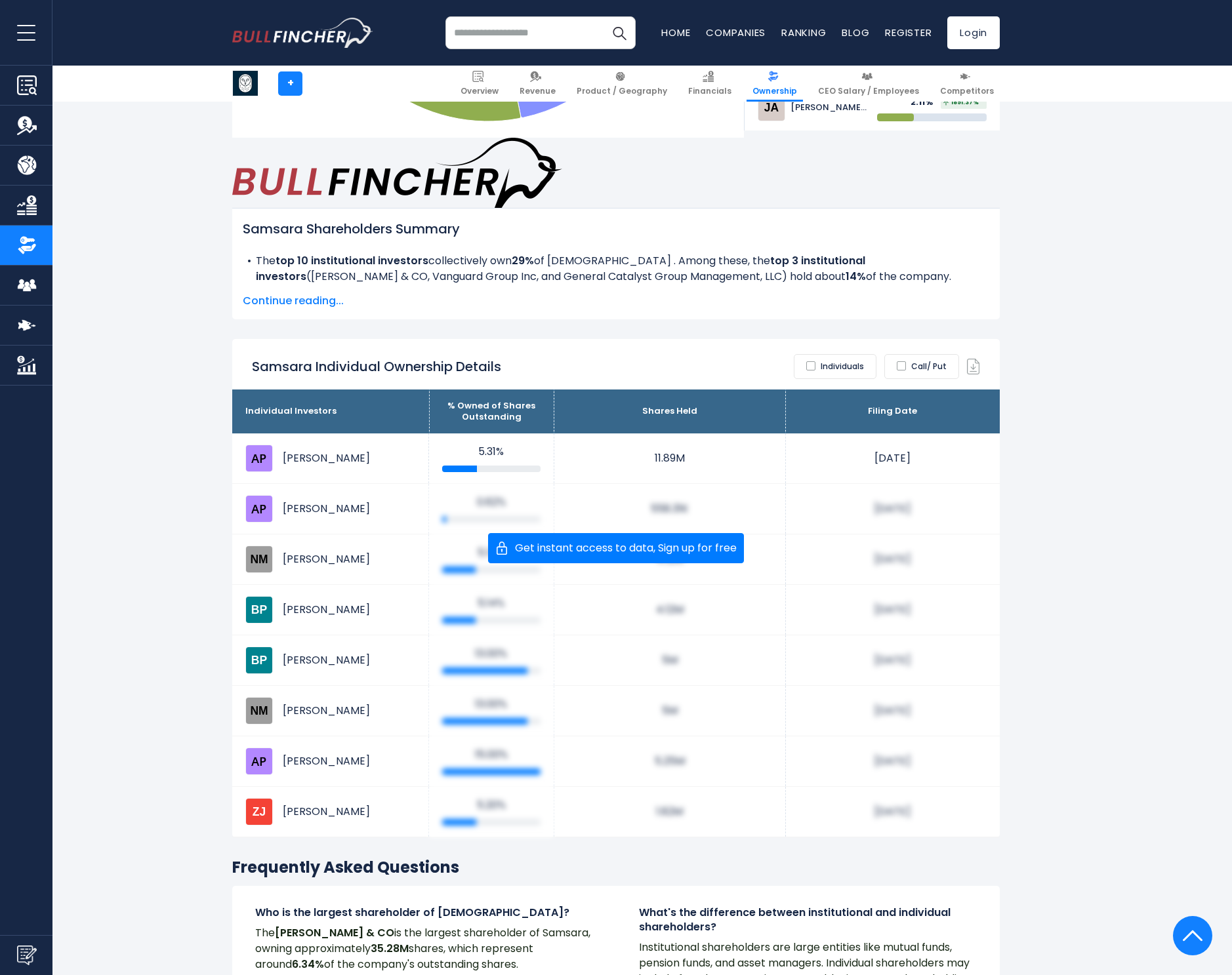
scroll to position [0, 0]
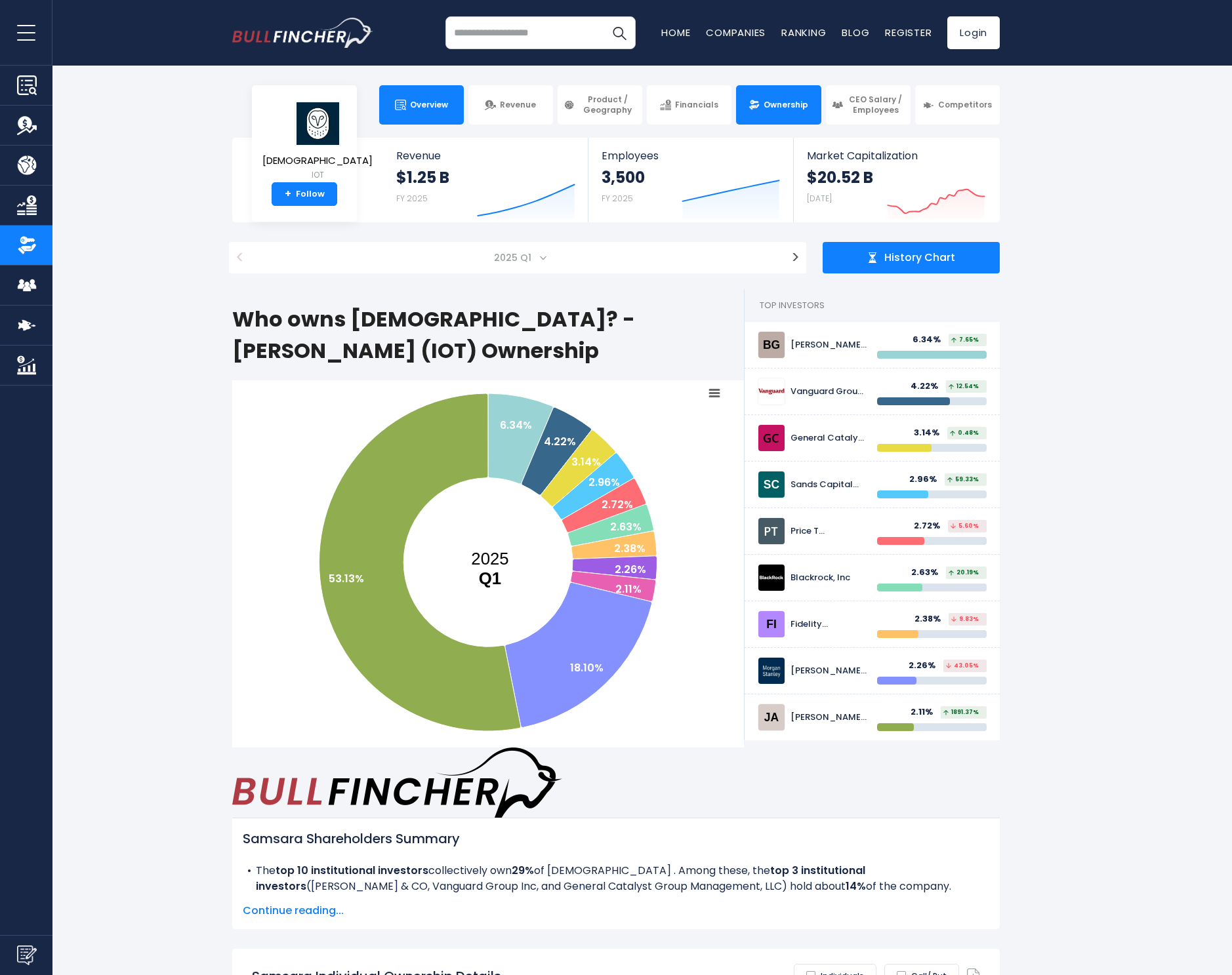
click at [452, 104] on link "Overview" at bounding box center [421, 104] width 84 height 39
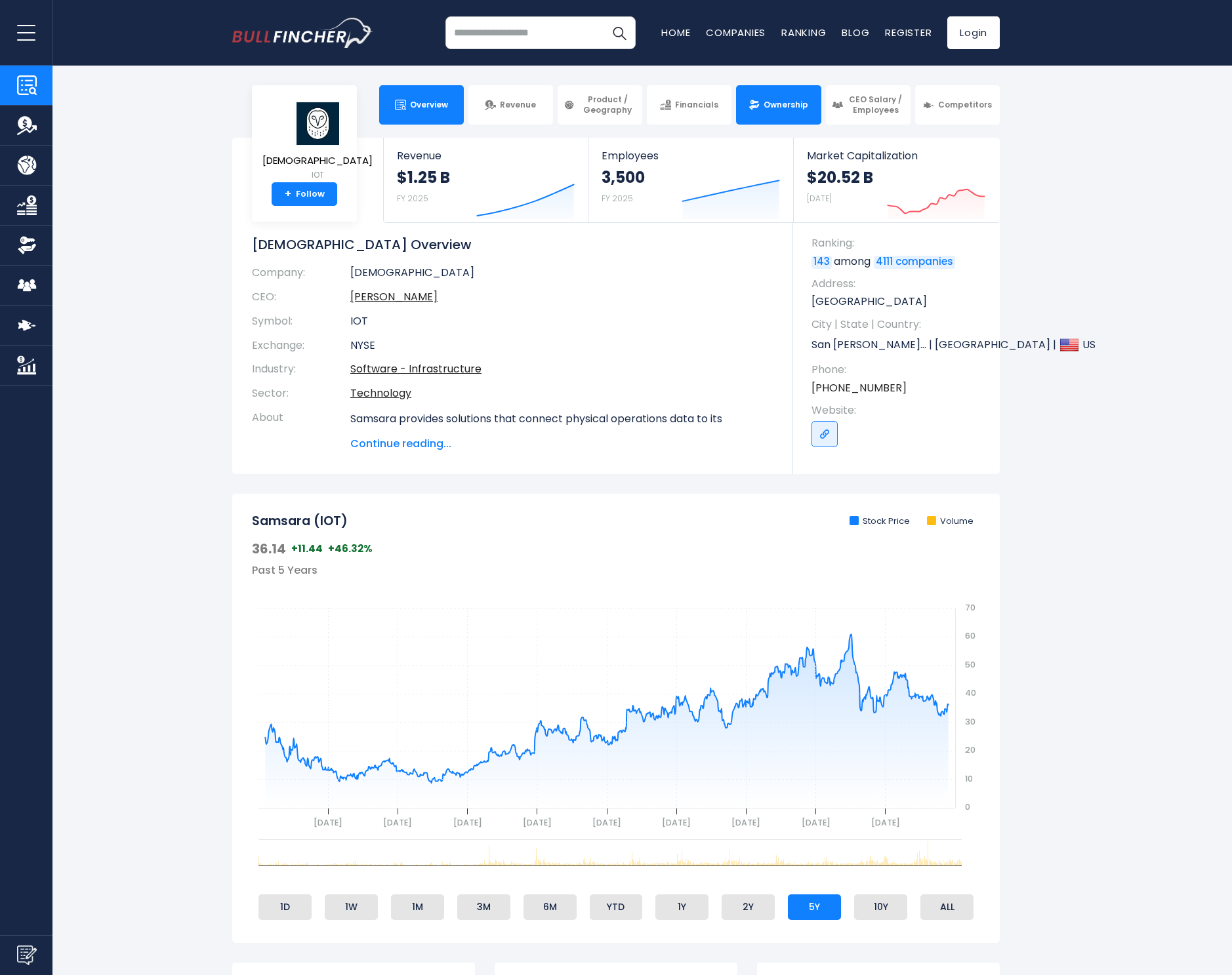
click at [789, 115] on link "Ownership" at bounding box center [777, 104] width 84 height 39
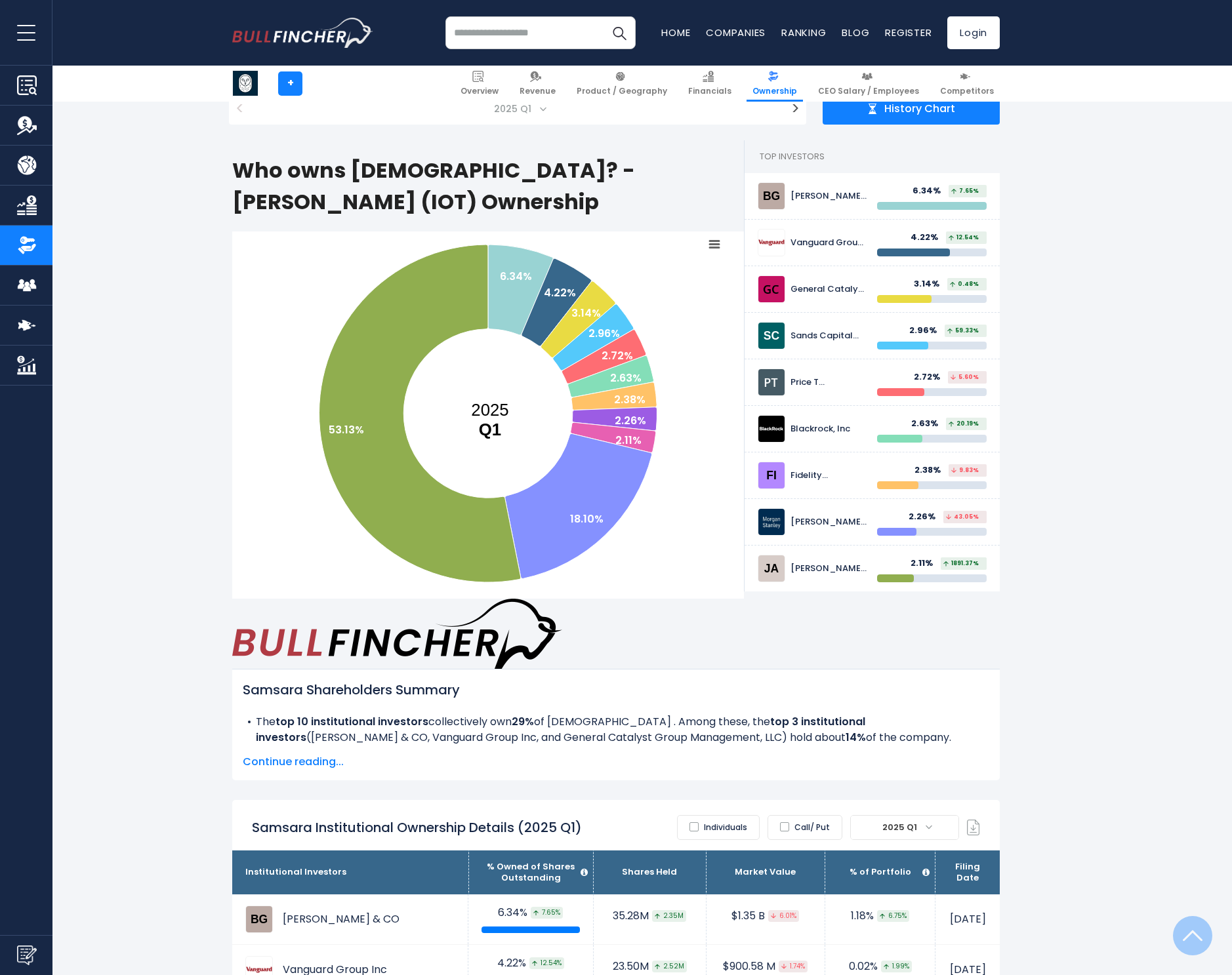
scroll to position [335, 0]
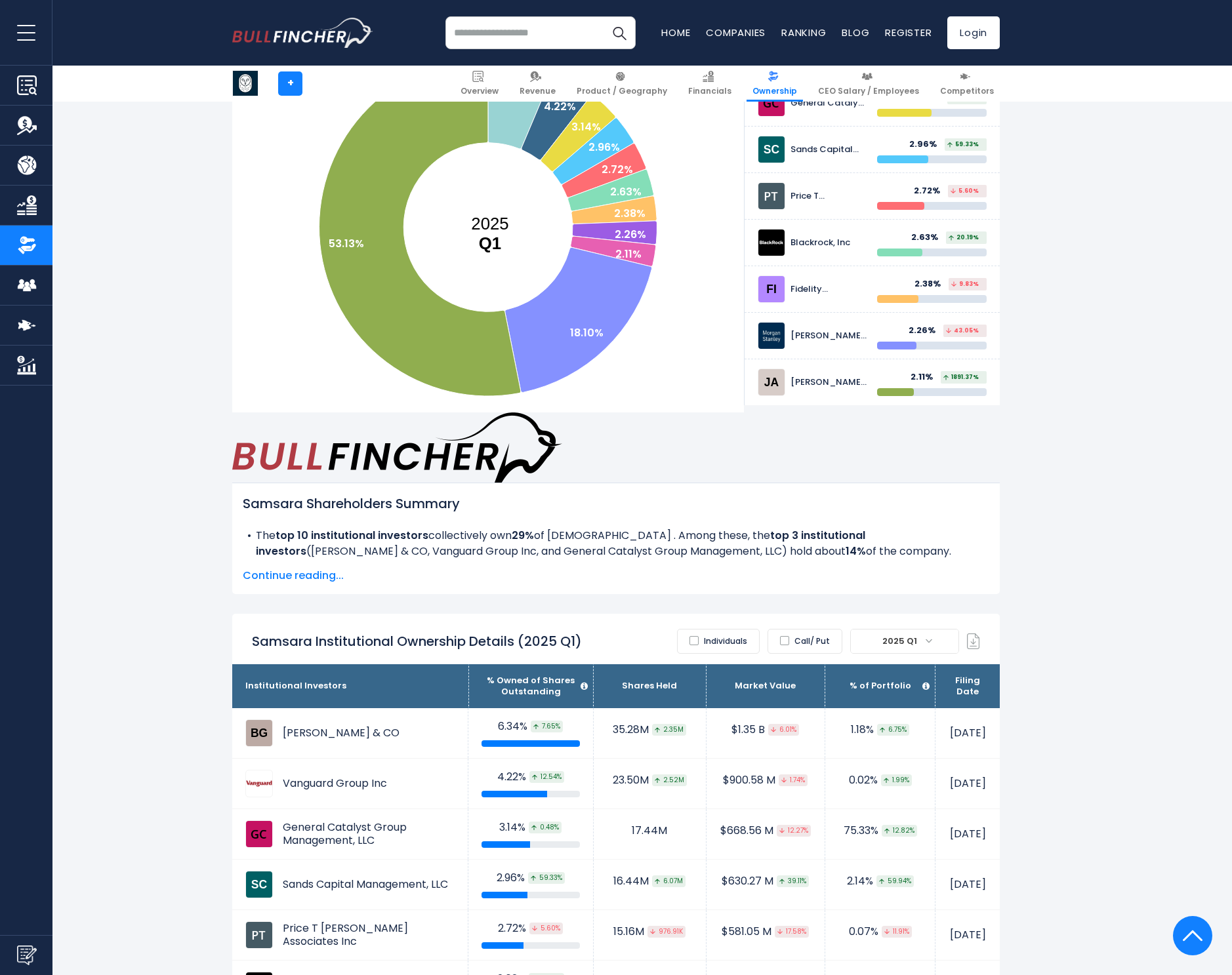
drag, startPoint x: 736, startPoint y: 567, endPoint x: 720, endPoint y: 570, distance: 16.3
click at [736, 629] on label "Individuals" at bounding box center [718, 641] width 83 height 25
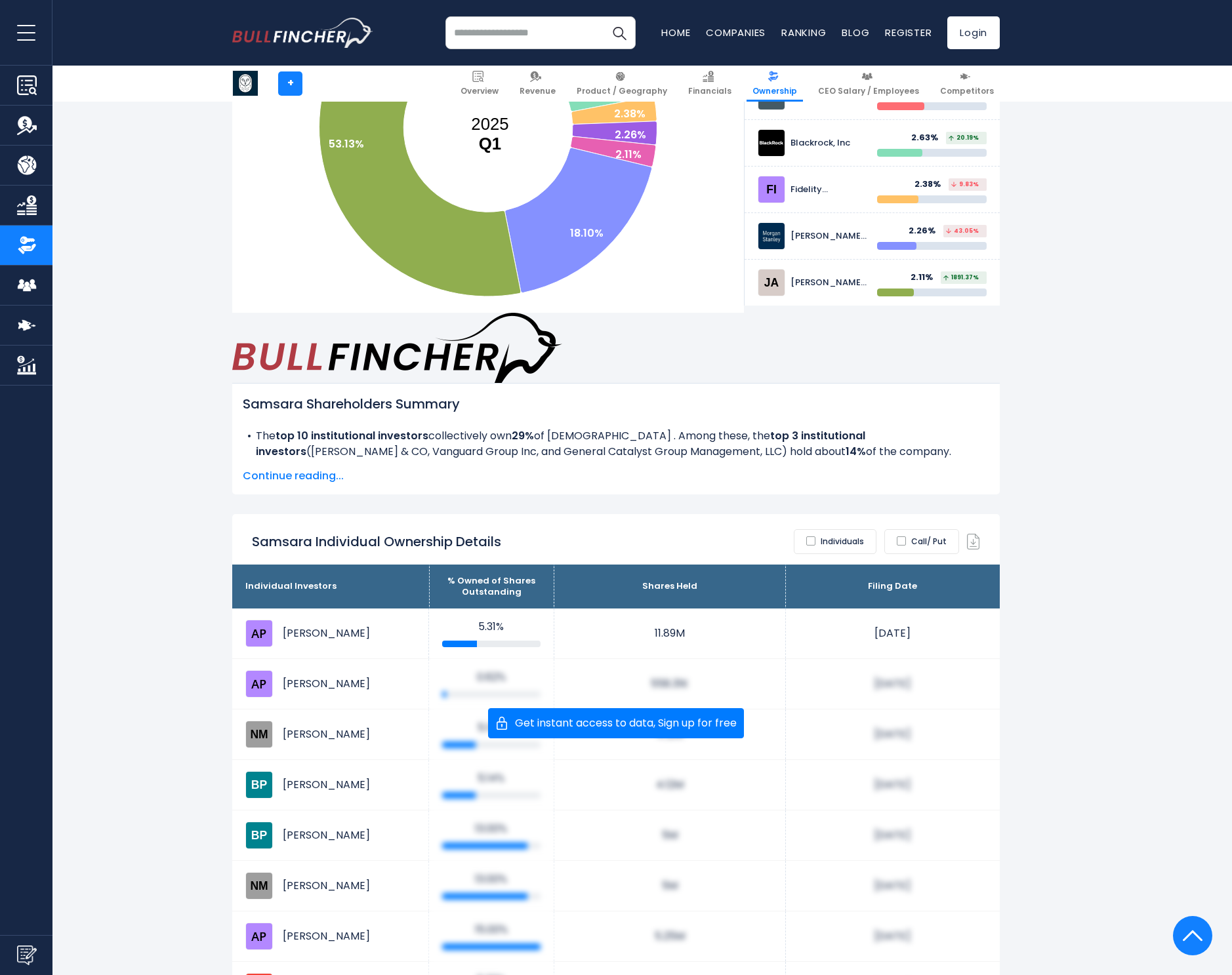
scroll to position [228, 0]
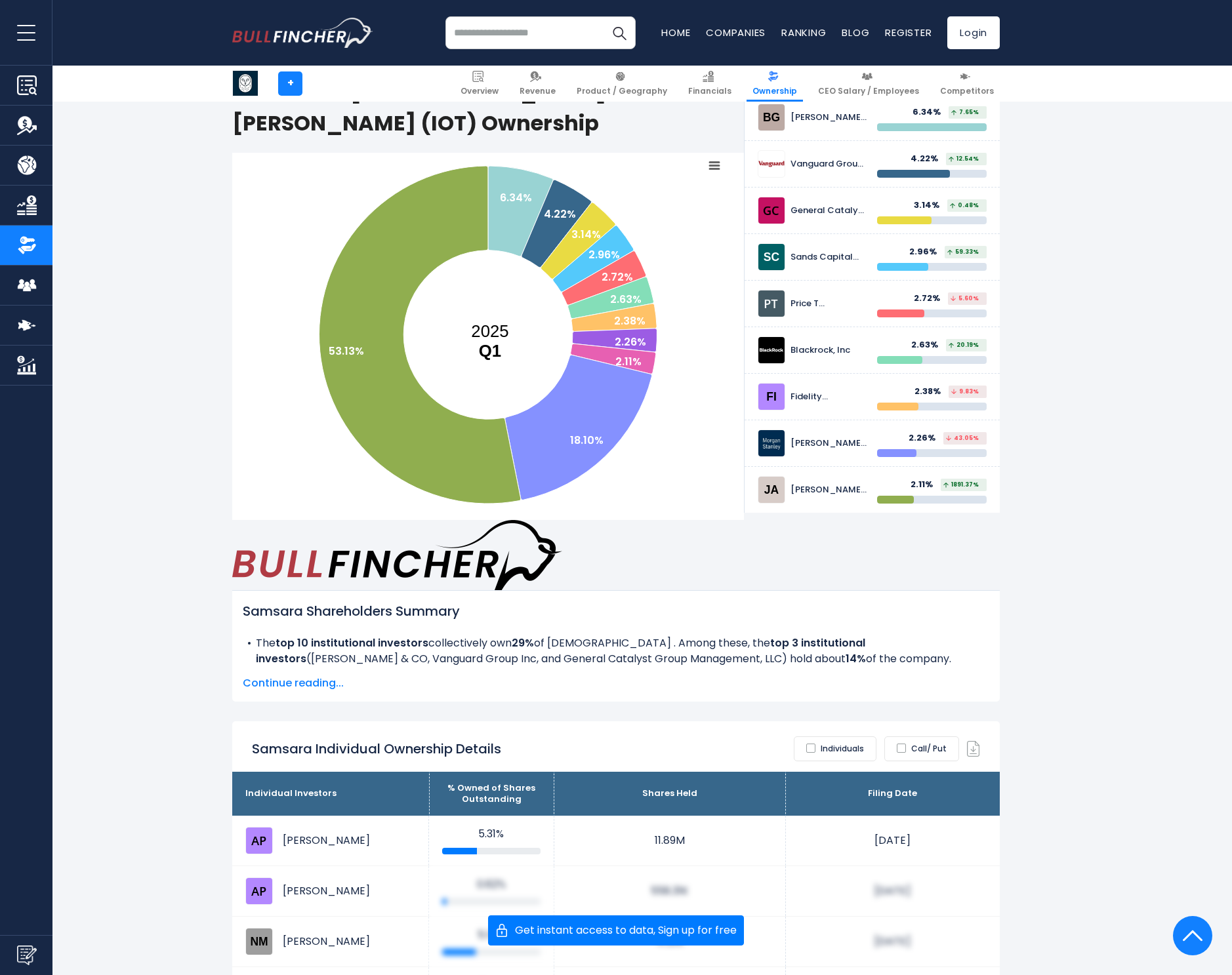
click at [302, 675] on span "Continue reading..." at bounding box center [616, 683] width 747 height 16
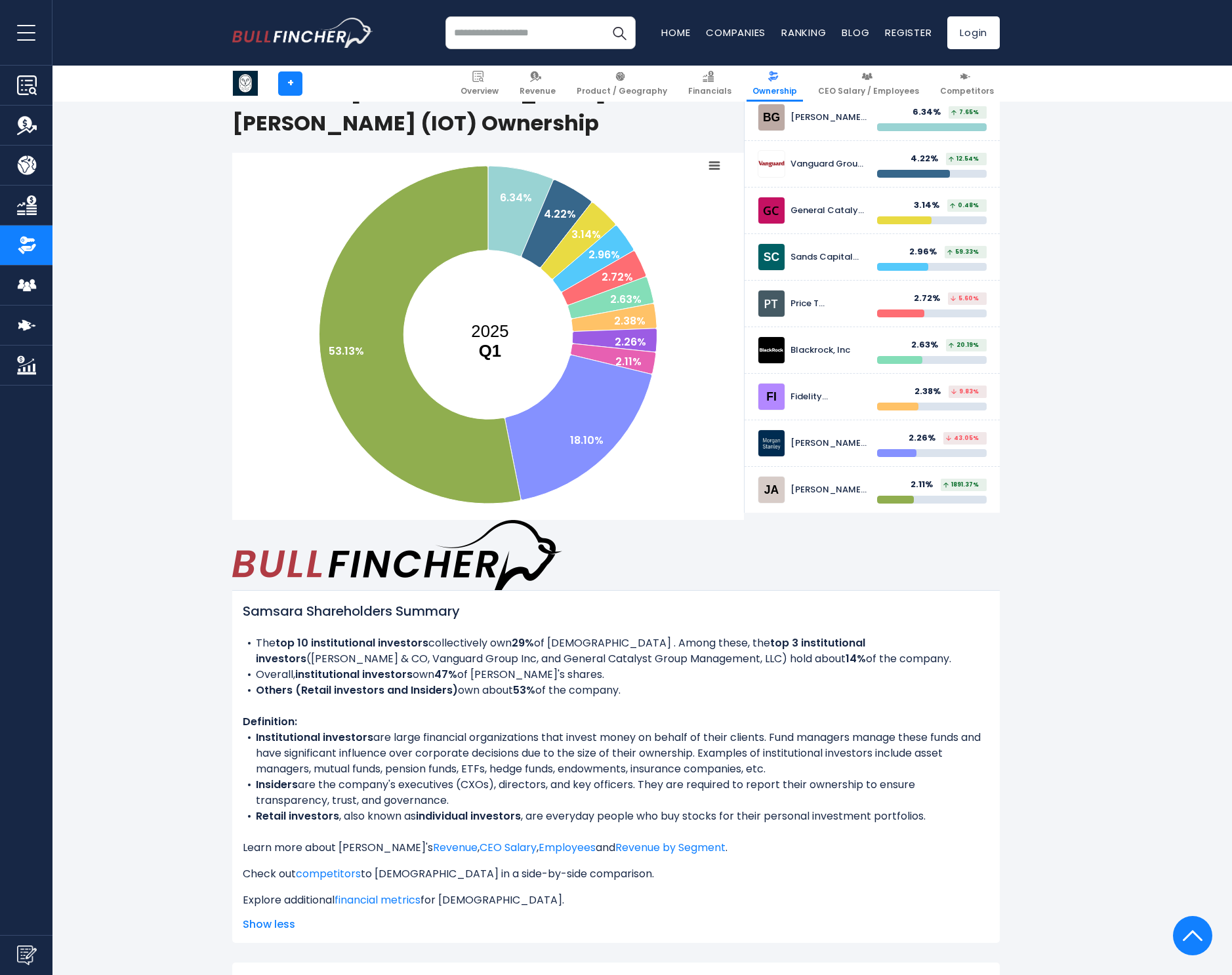
click at [258, 916] on span "Show less" at bounding box center [616, 924] width 747 height 16
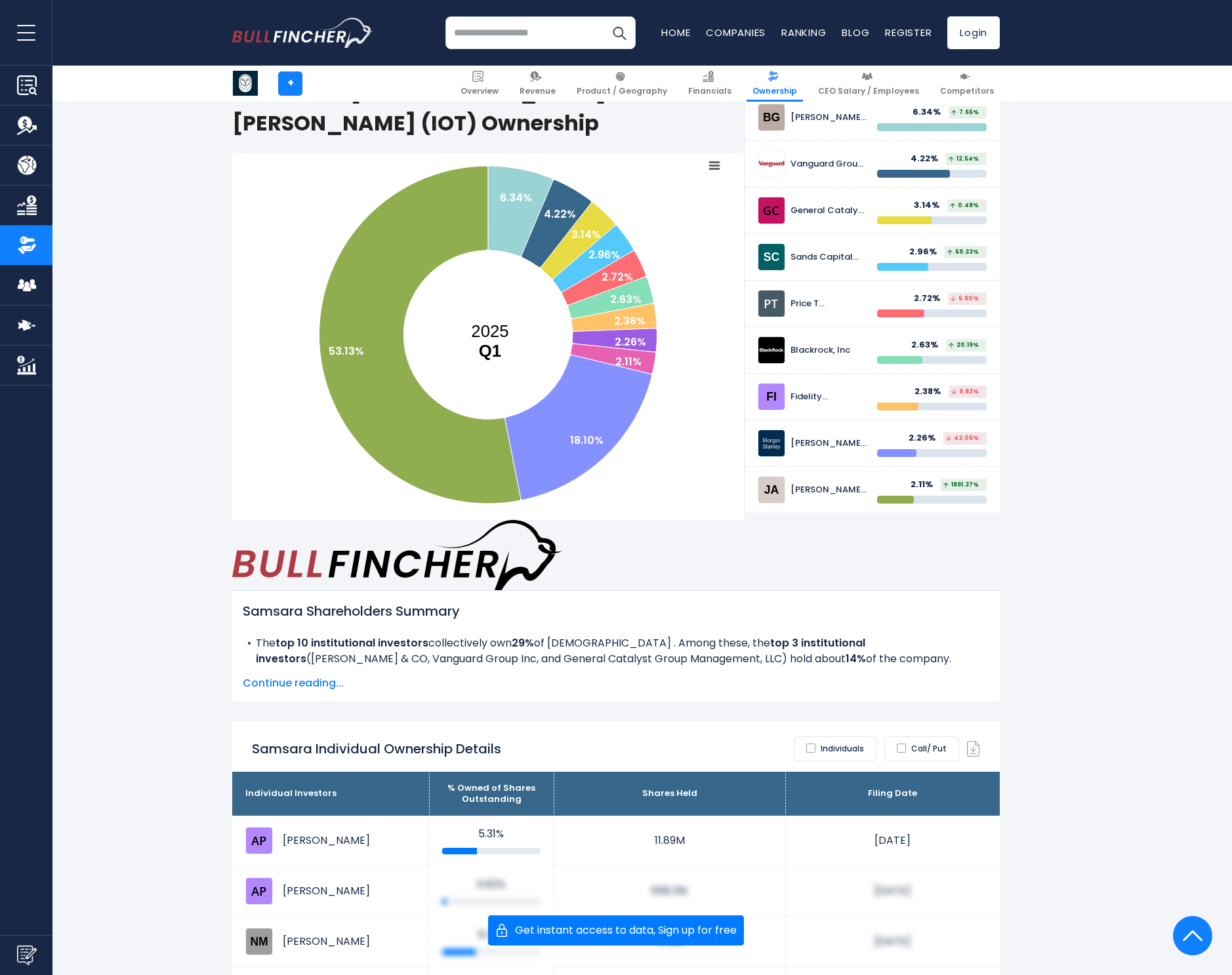
scroll to position [0, 0]
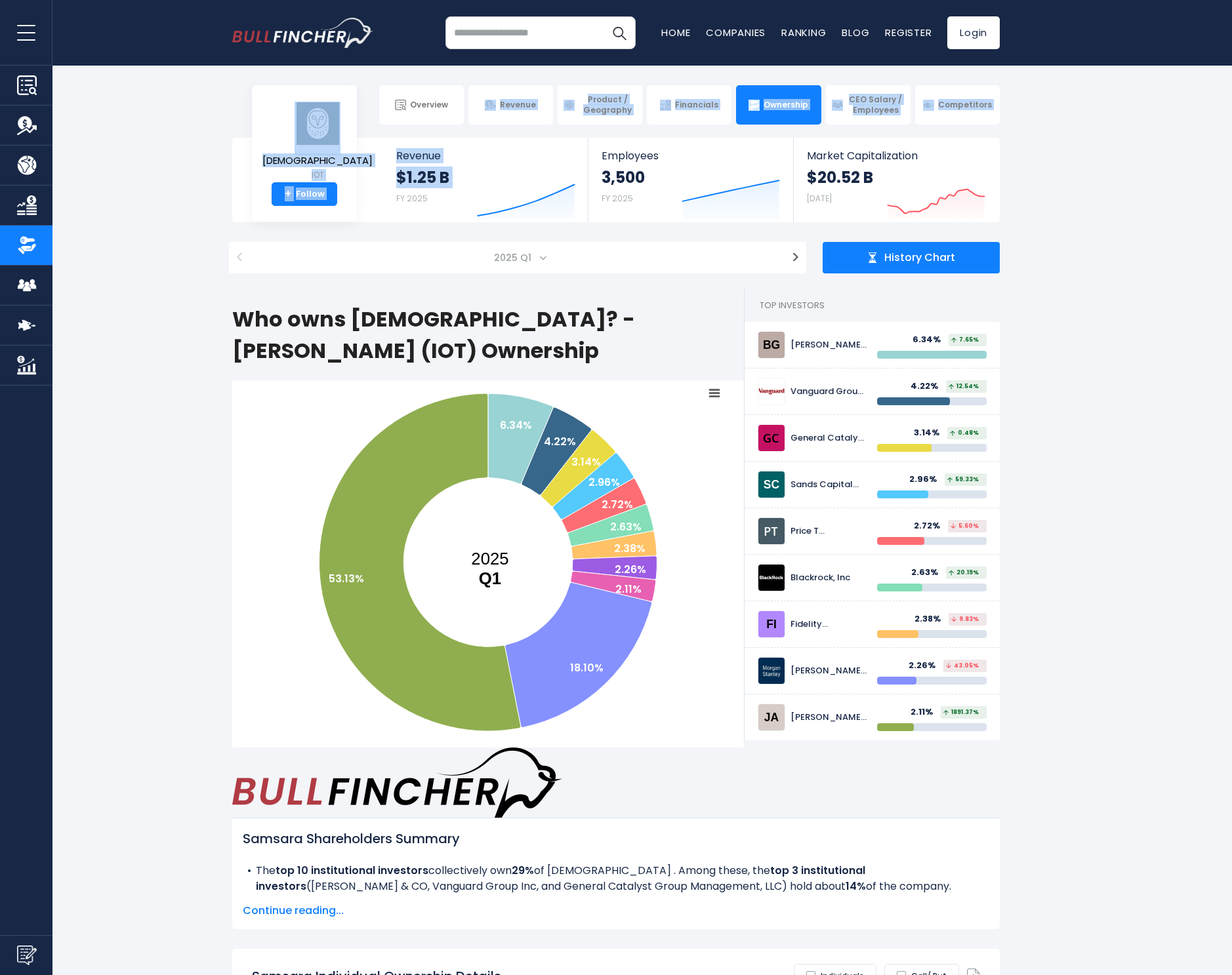
drag, startPoint x: 306, startPoint y: 123, endPoint x: 152, endPoint y: 189, distance: 167.5
click at [152, 189] on main "Samsara + + Overview Revenue Product / Geography Financials Ownership" at bounding box center [616, 180] width 1232 height 84
click at [160, 179] on section "Samsara IOT + Follow Revenue $1.25 B FY 2025 Created with Highcharts 12.1.2 Emp…" at bounding box center [616, 180] width 1232 height 84
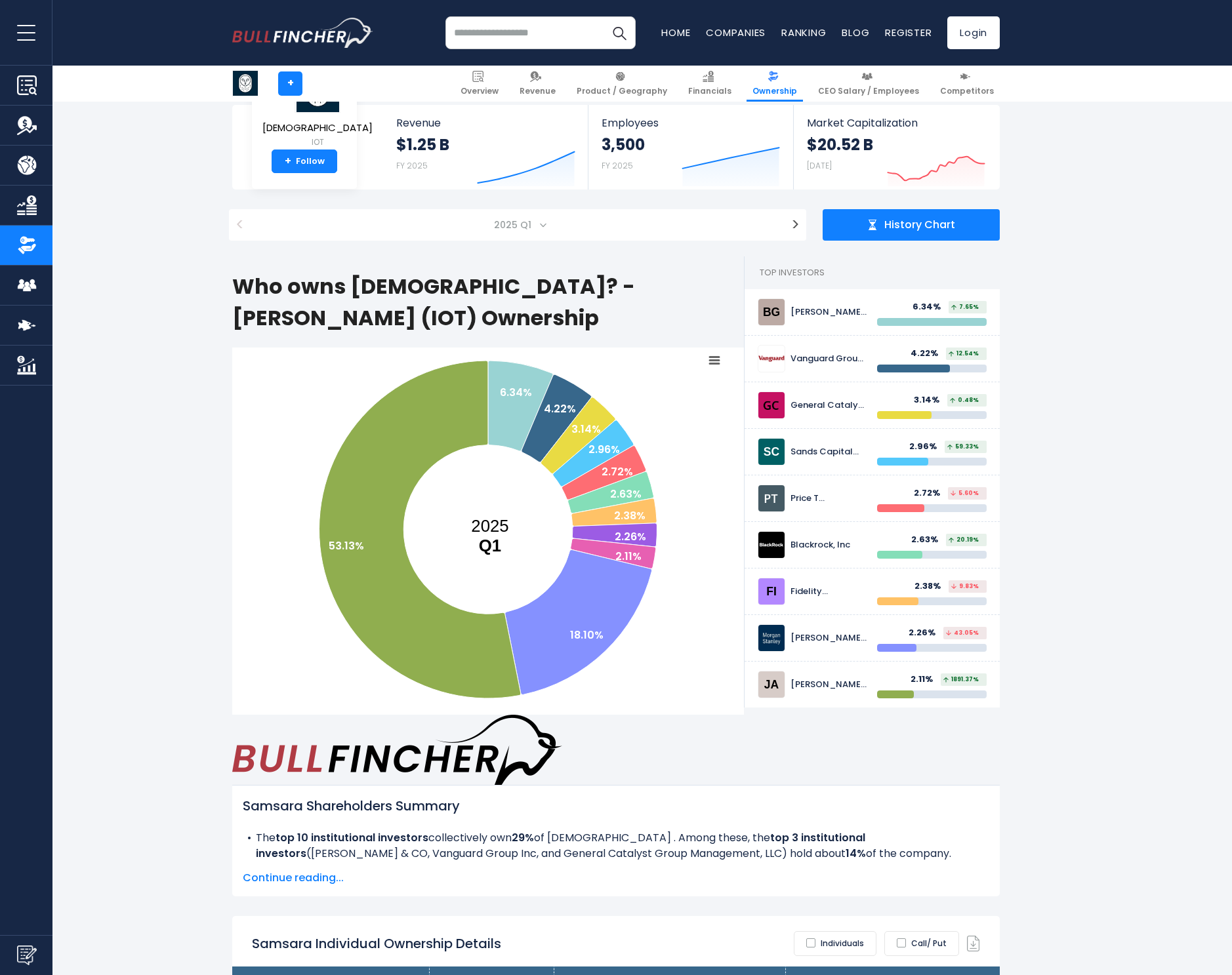
scroll to position [168, 0]
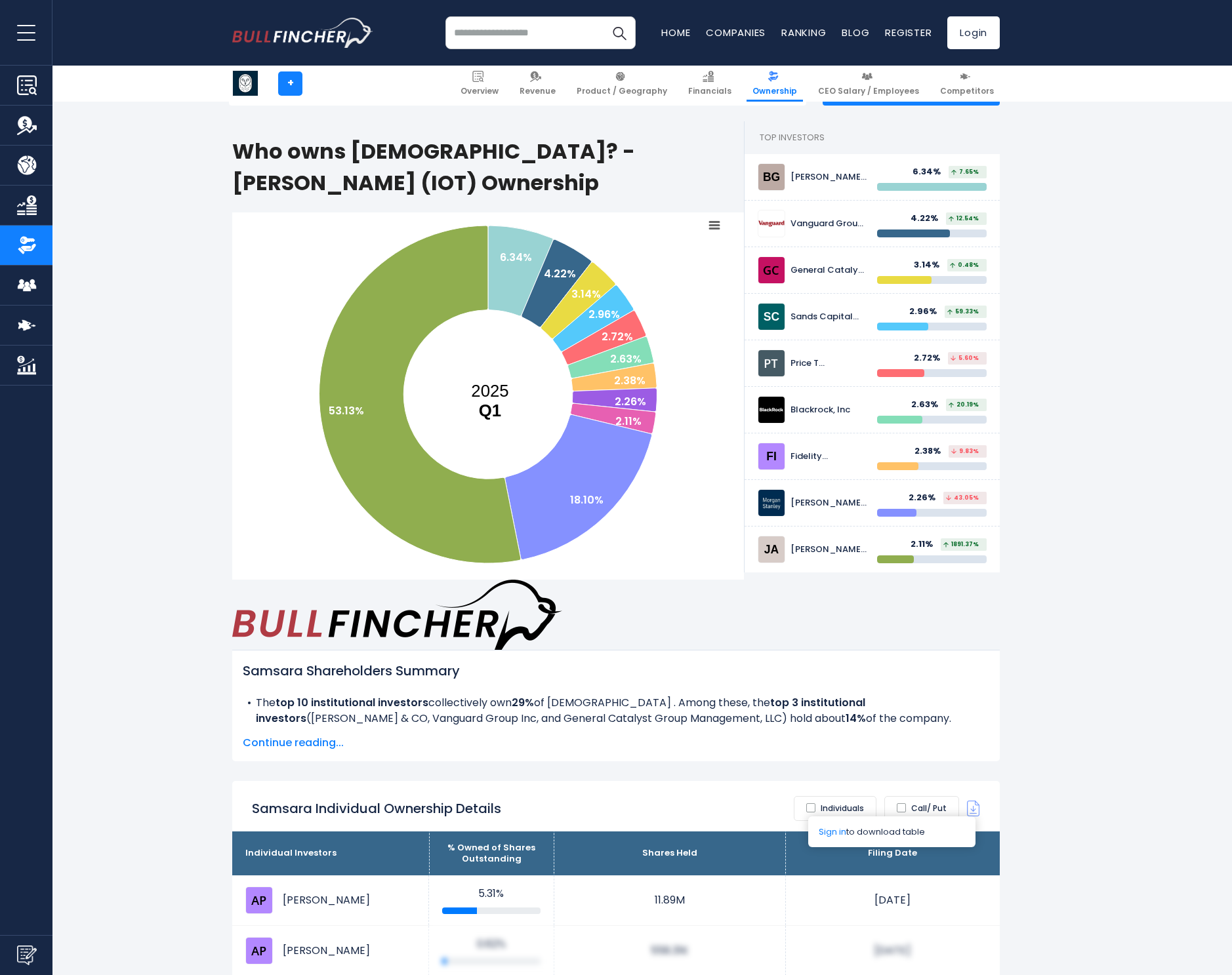
click at [971, 800] on img at bounding box center [973, 808] width 13 height 16
click at [936, 796] on label "Call/ Put" at bounding box center [921, 808] width 75 height 25
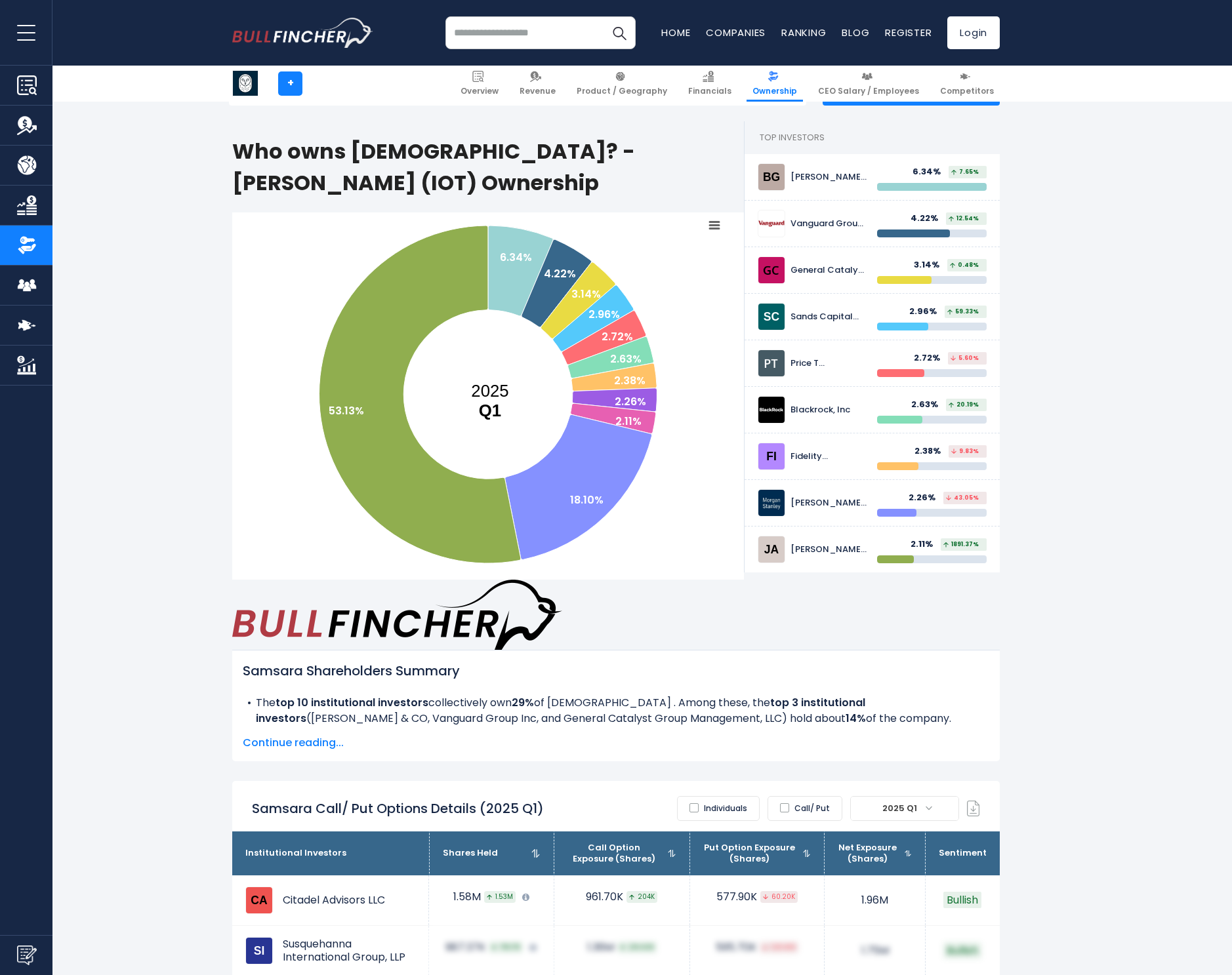
click at [906, 799] on span "2025 Q1" at bounding box center [901, 808] width 48 height 18
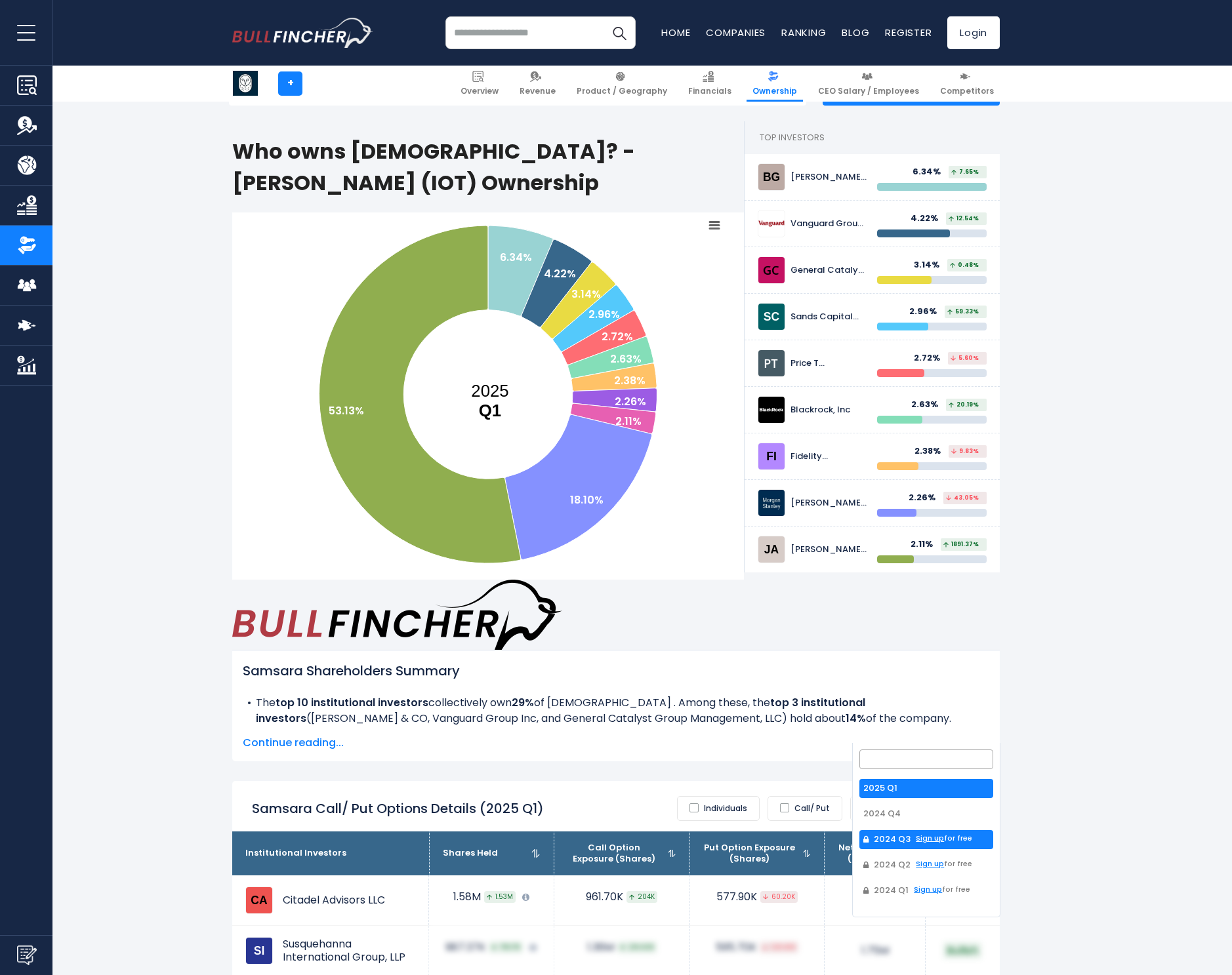
scroll to position [37, 0]
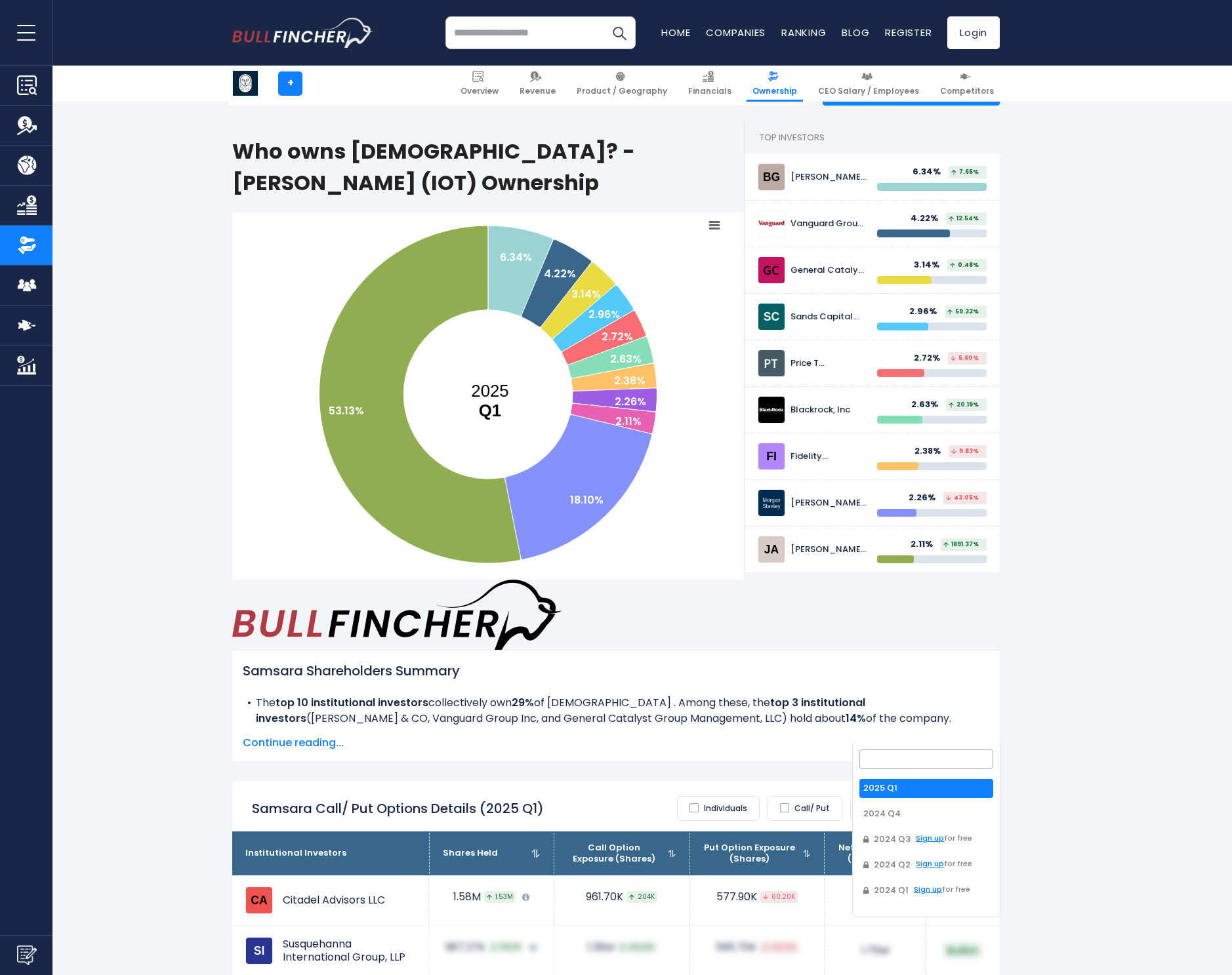
click at [891, 799] on span "2025 Q1" at bounding box center [901, 808] width 48 height 18
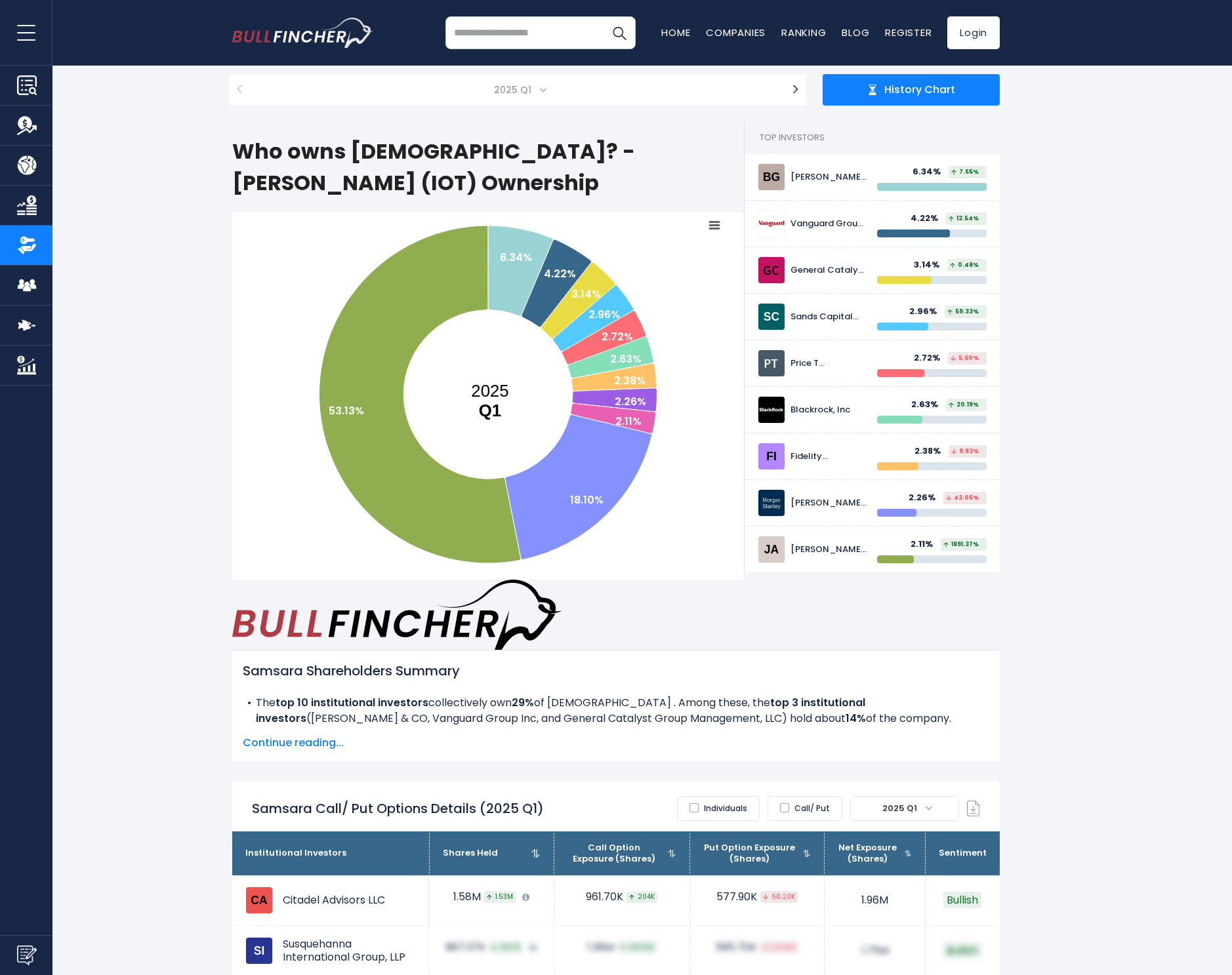
scroll to position [0, 0]
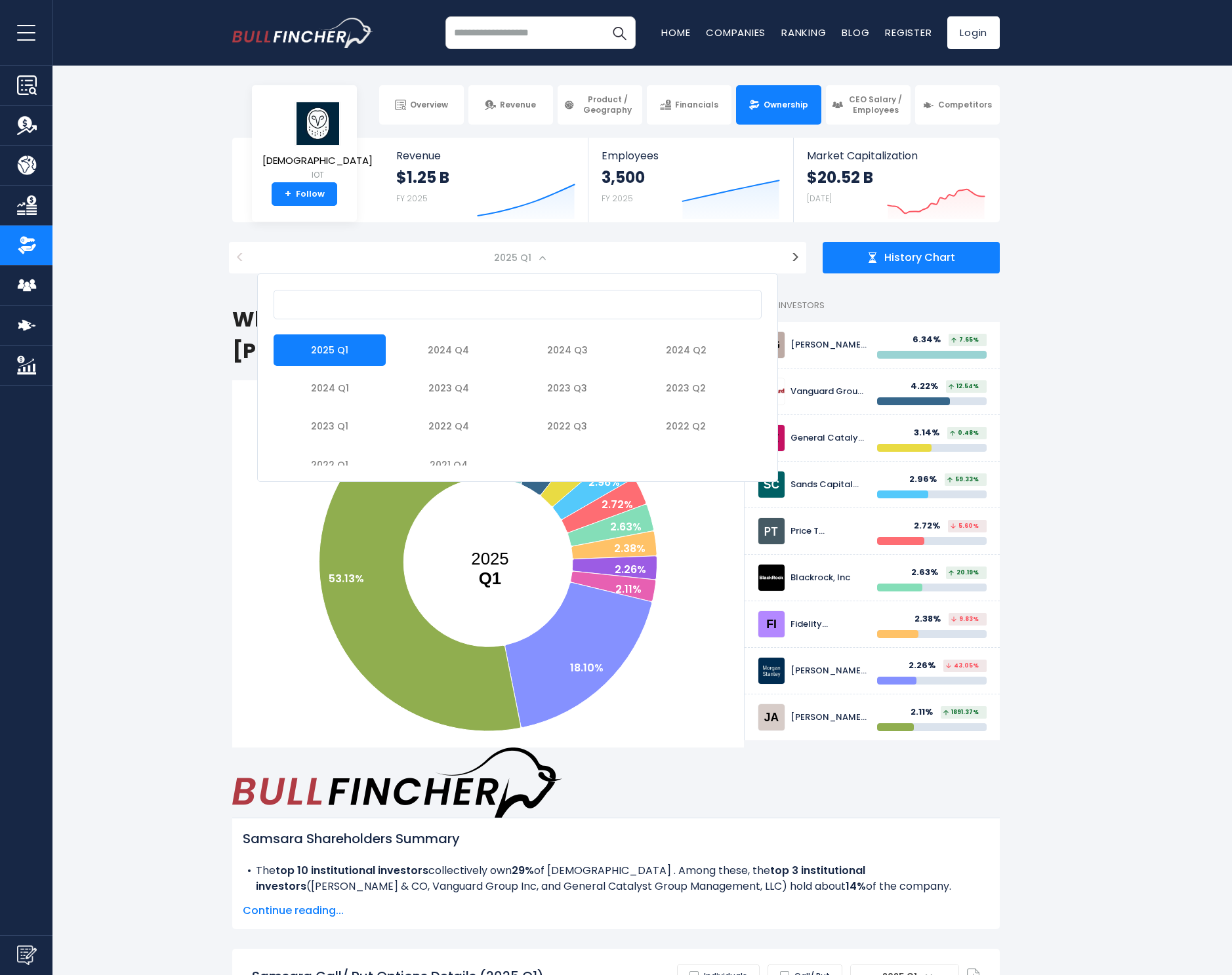
click at [573, 260] on span "2025 Q1" at bounding box center [517, 257] width 521 height 31
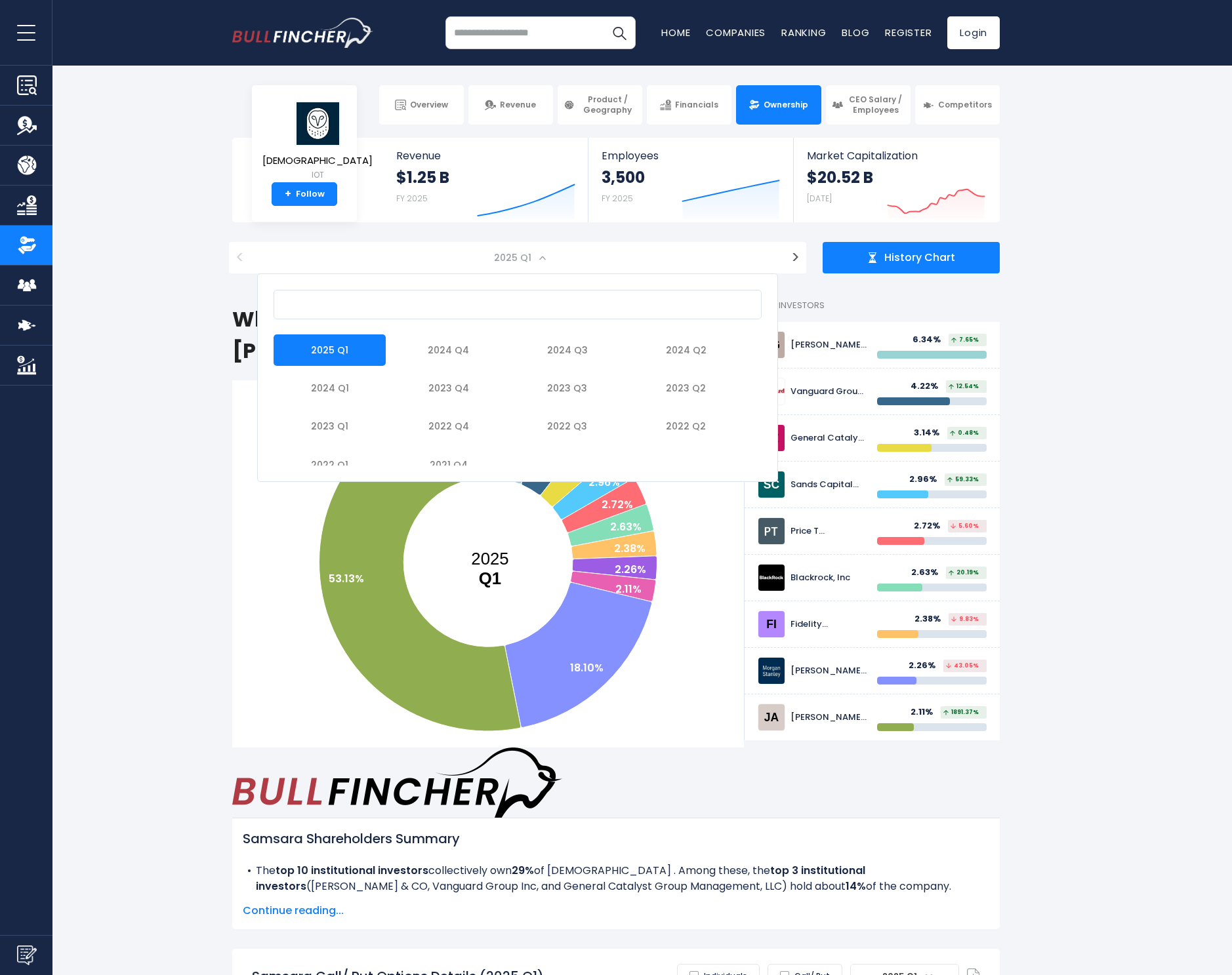
click at [767, 259] on span "2025 Q1" at bounding box center [517, 257] width 521 height 31
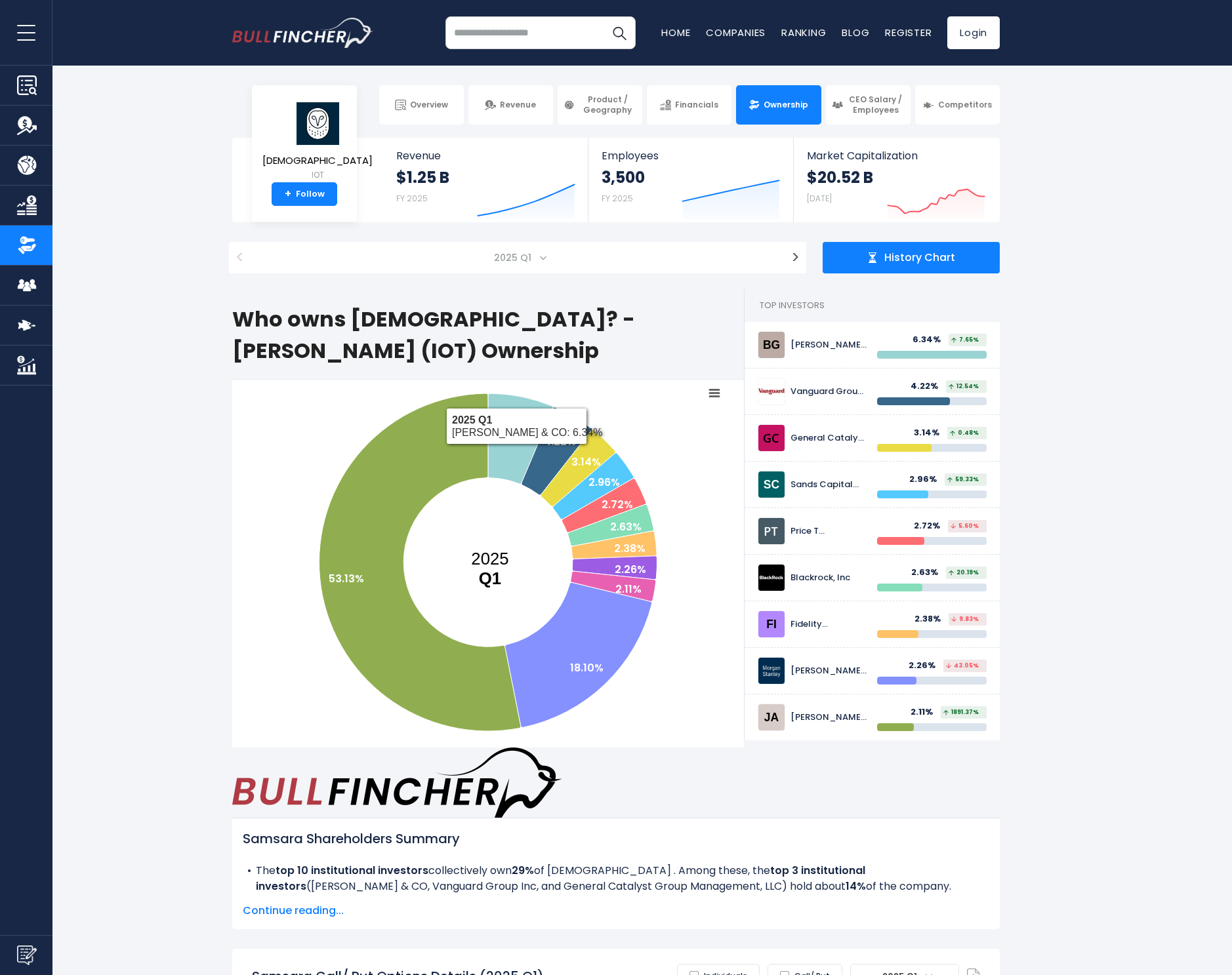
click at [533, 257] on span "2025 Q1" at bounding box center [513, 257] width 51 height 18
click at [558, 265] on span "2025 Q1" at bounding box center [517, 257] width 521 height 31
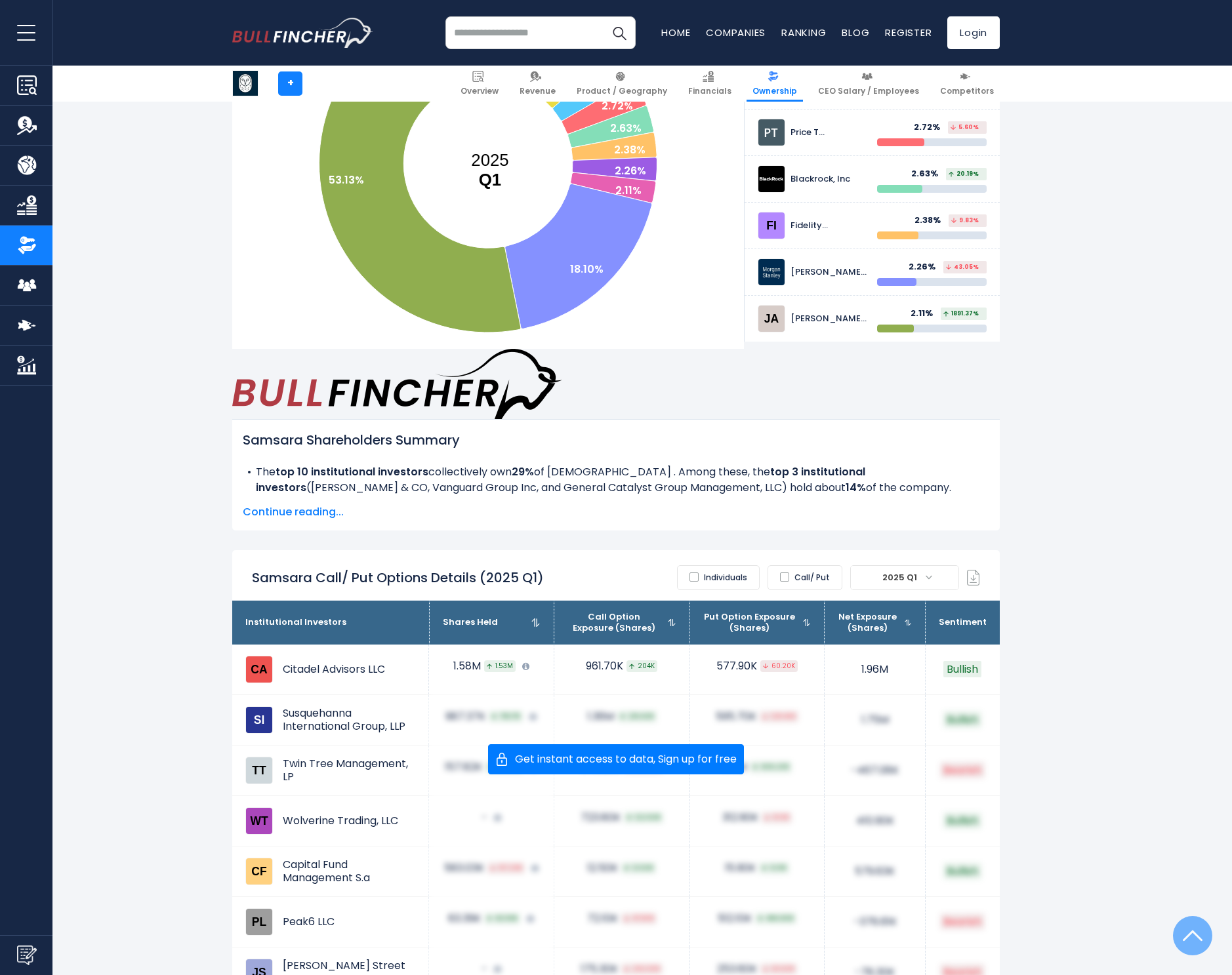
scroll to position [670, 0]
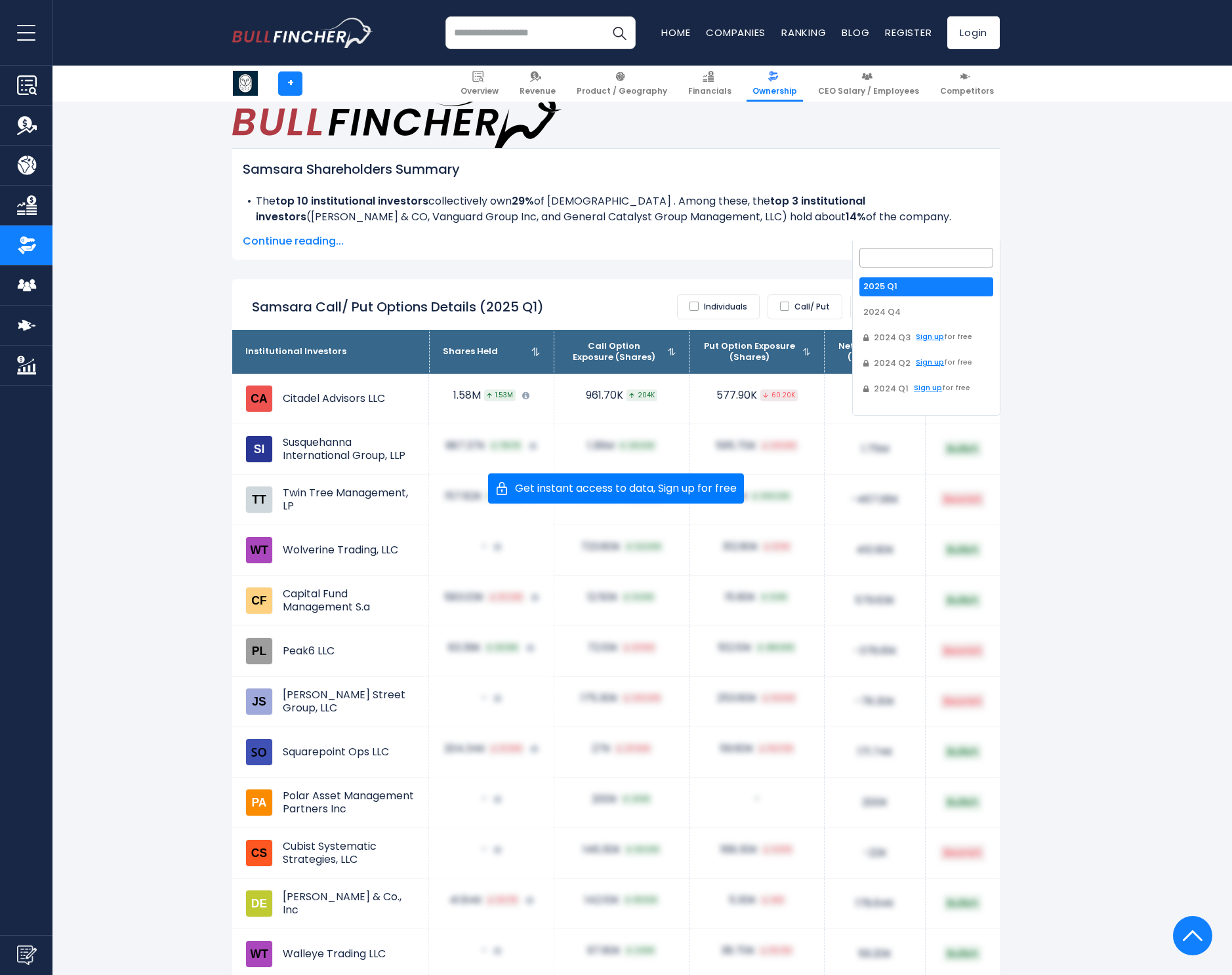
click at [895, 297] on span "2025 Q1" at bounding box center [901, 306] width 48 height 18
click at [1072, 342] on div "Samsara + + Overview Revenue Product / Geography Financials" at bounding box center [616, 844] width 1232 height 2751
click at [920, 297] on span "2025 Q1" at bounding box center [901, 306] width 48 height 18
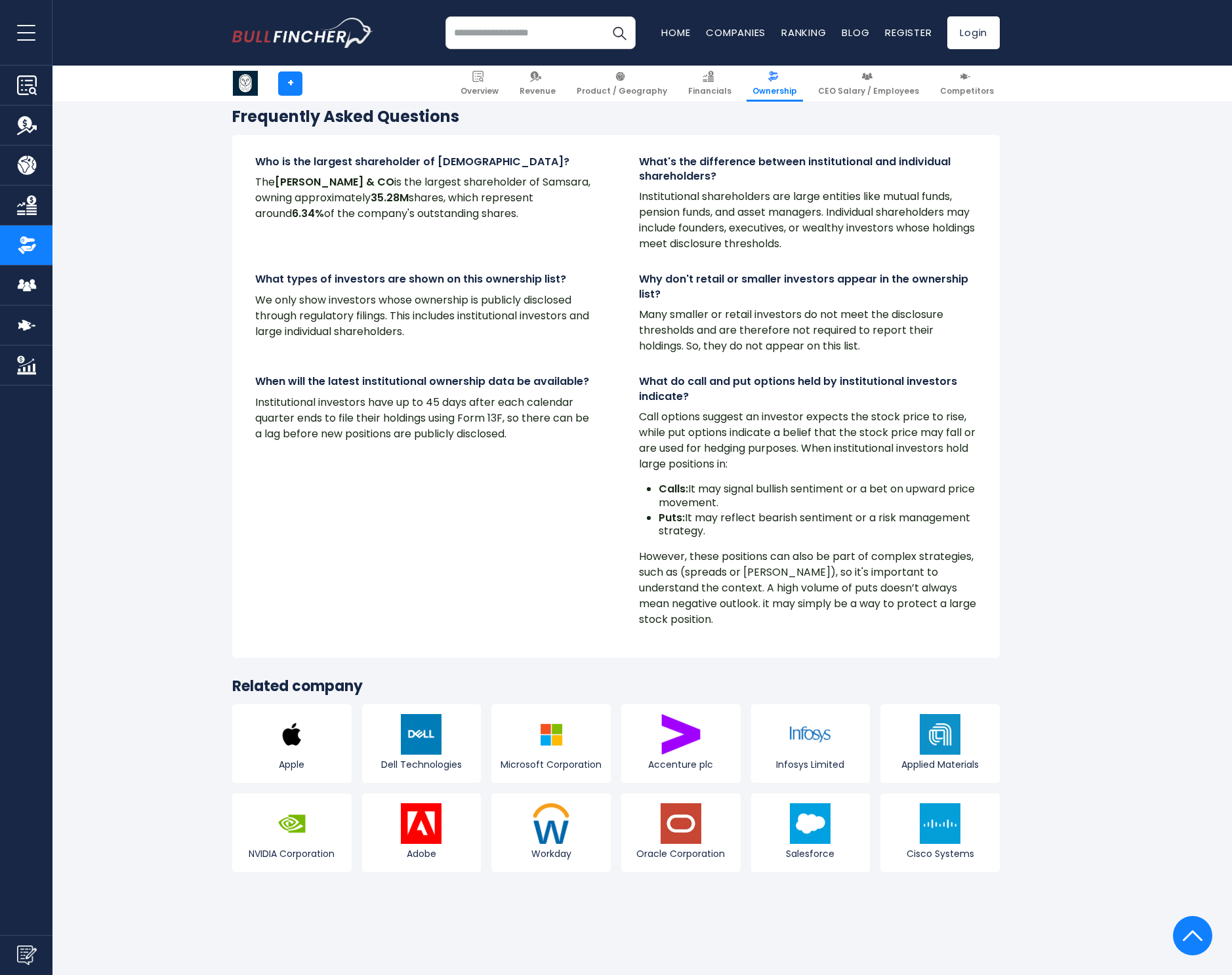
scroll to position [1879, 0]
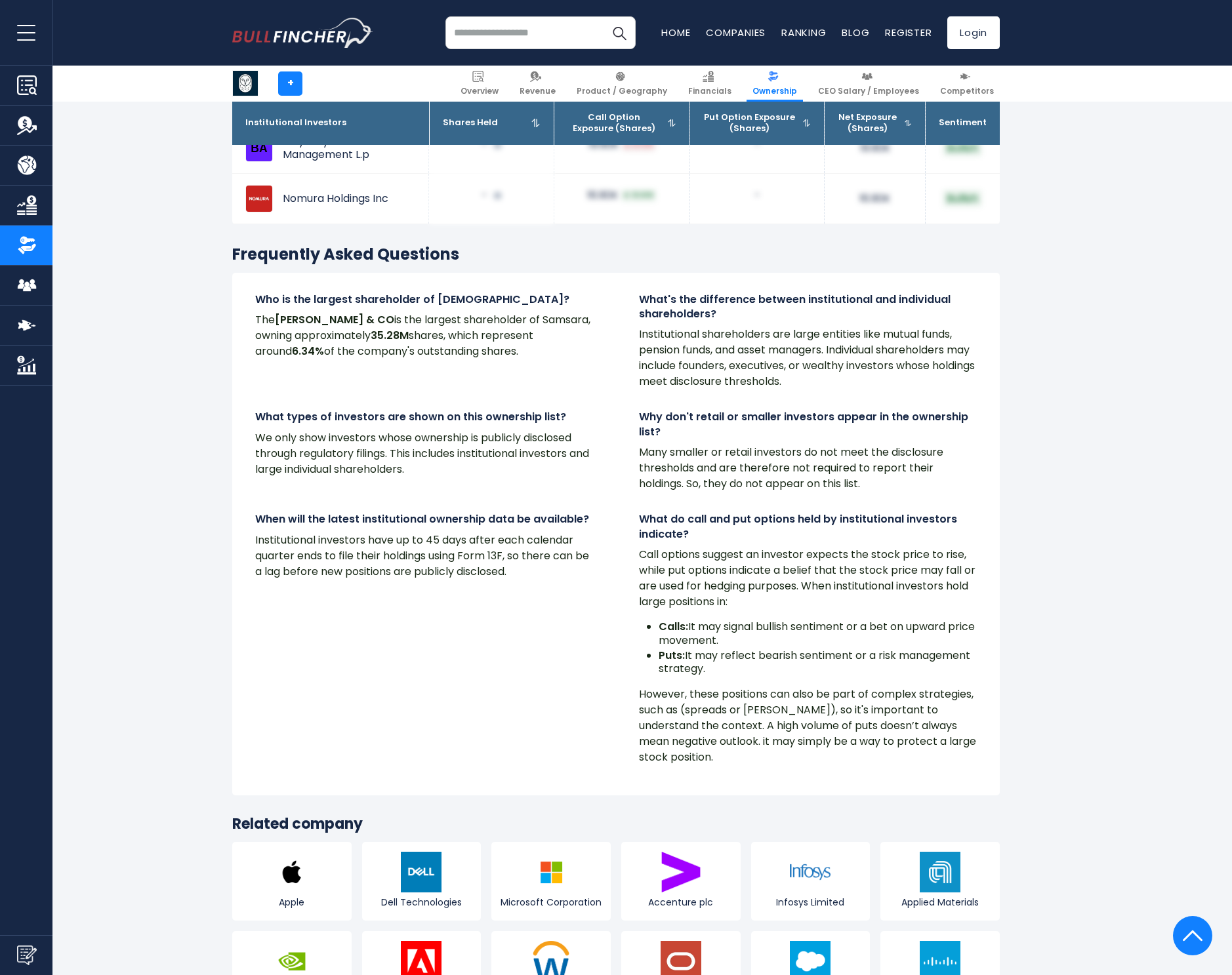
drag, startPoint x: 666, startPoint y: 545, endPoint x: 1016, endPoint y: 656, distance: 367.2
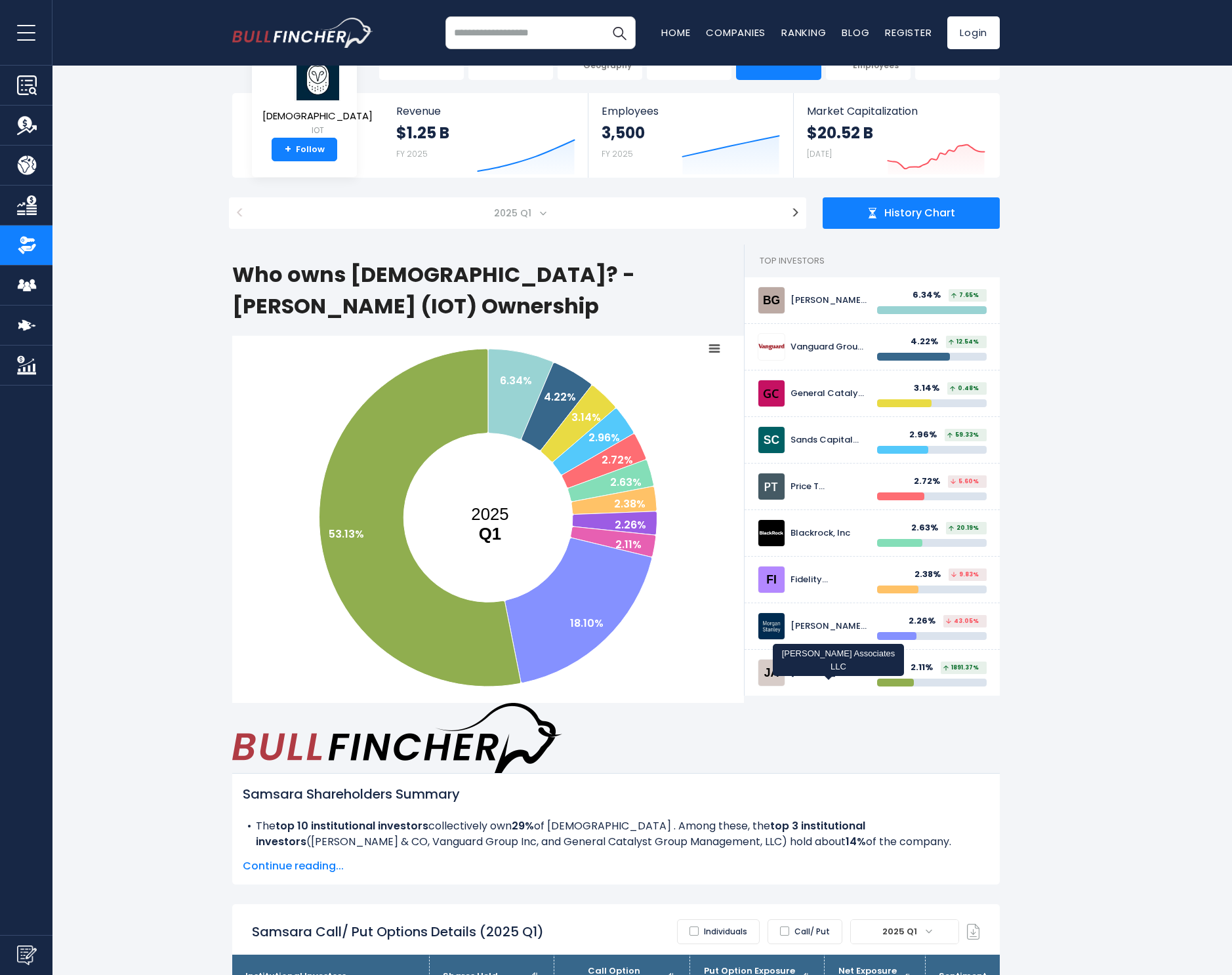
scroll to position [168, 0]
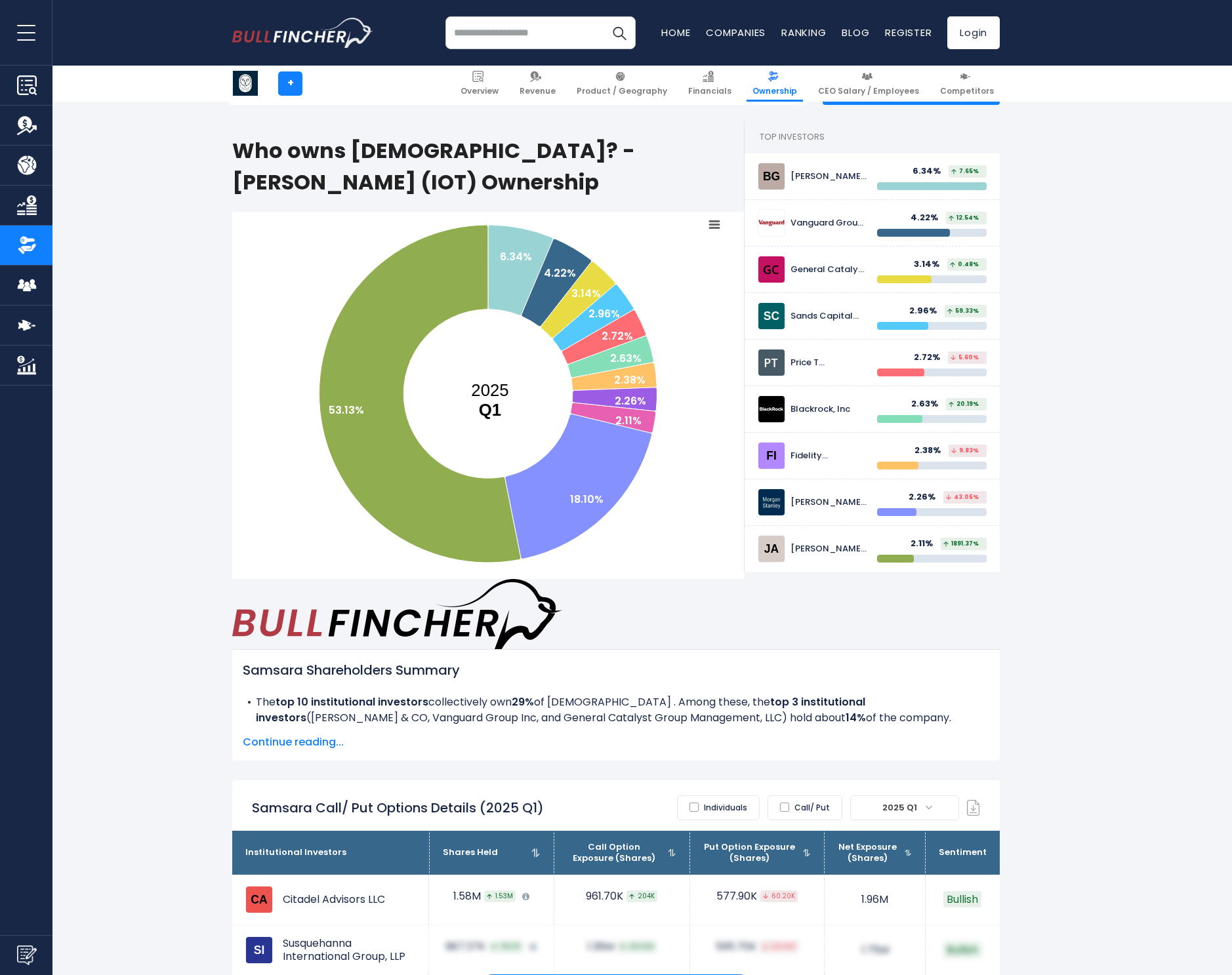
click at [808, 795] on label "Call/ Put" at bounding box center [804, 807] width 75 height 25
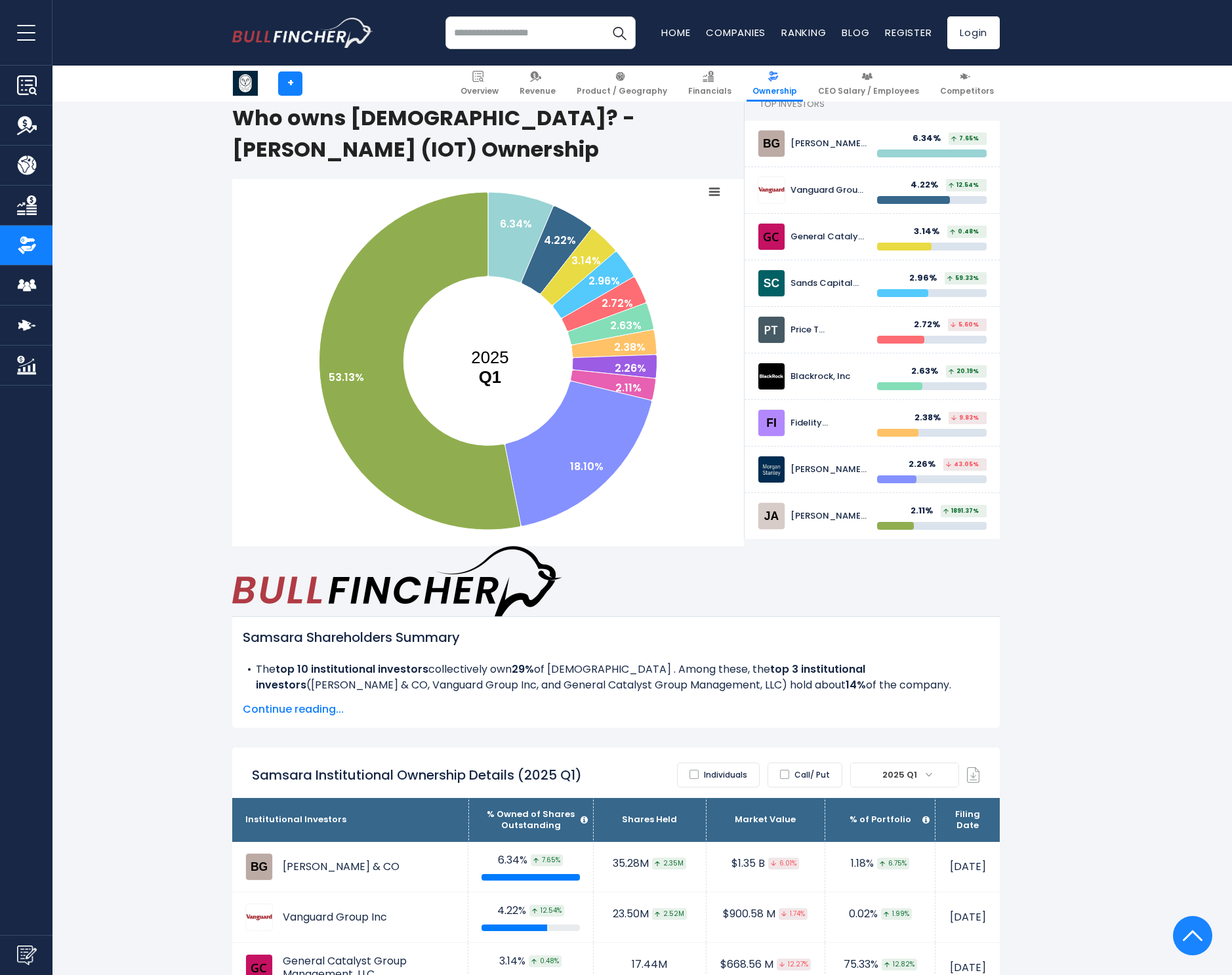
scroll to position [0, 0]
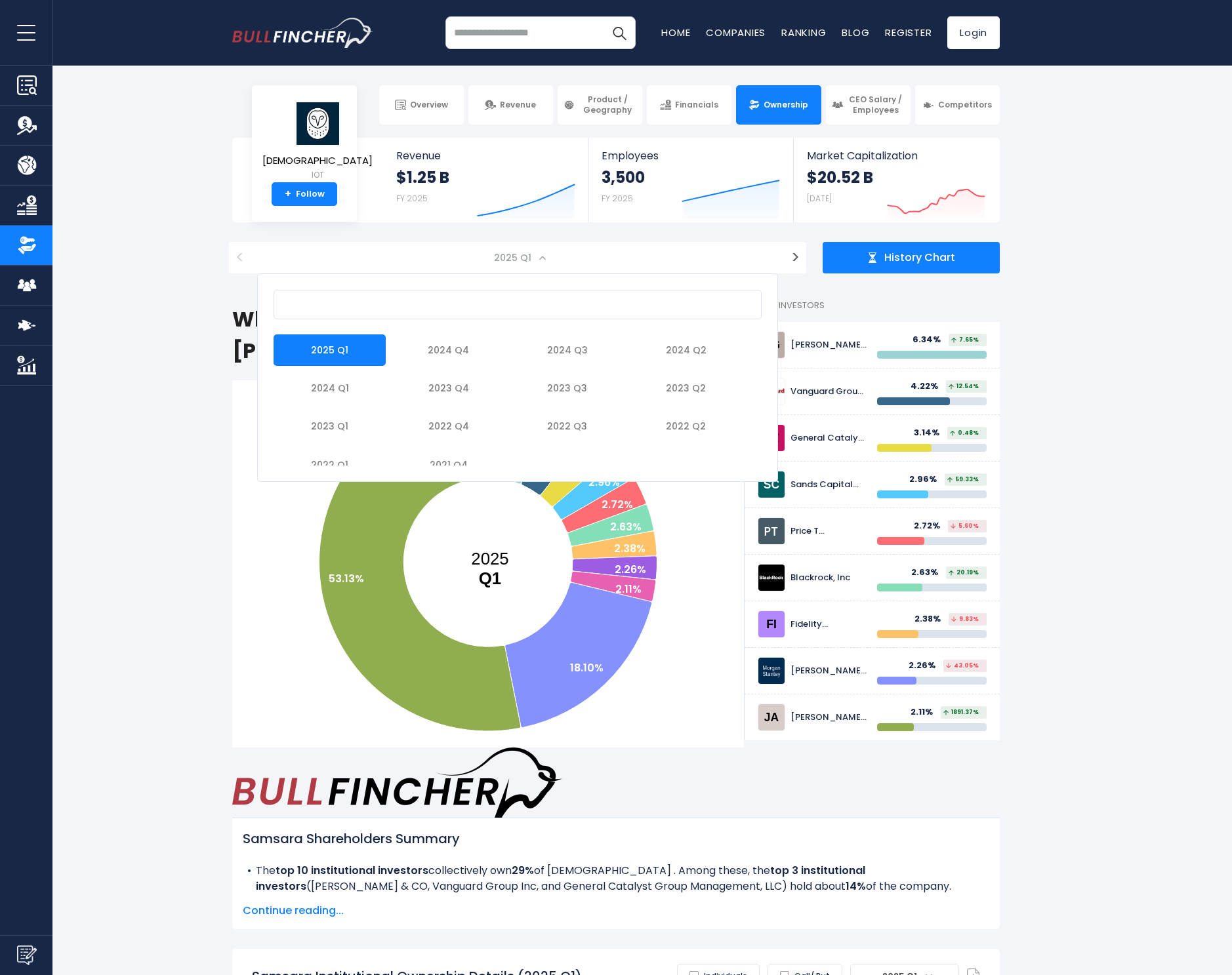
click at [533, 265] on span "2025 Q1" at bounding box center [513, 257] width 51 height 18
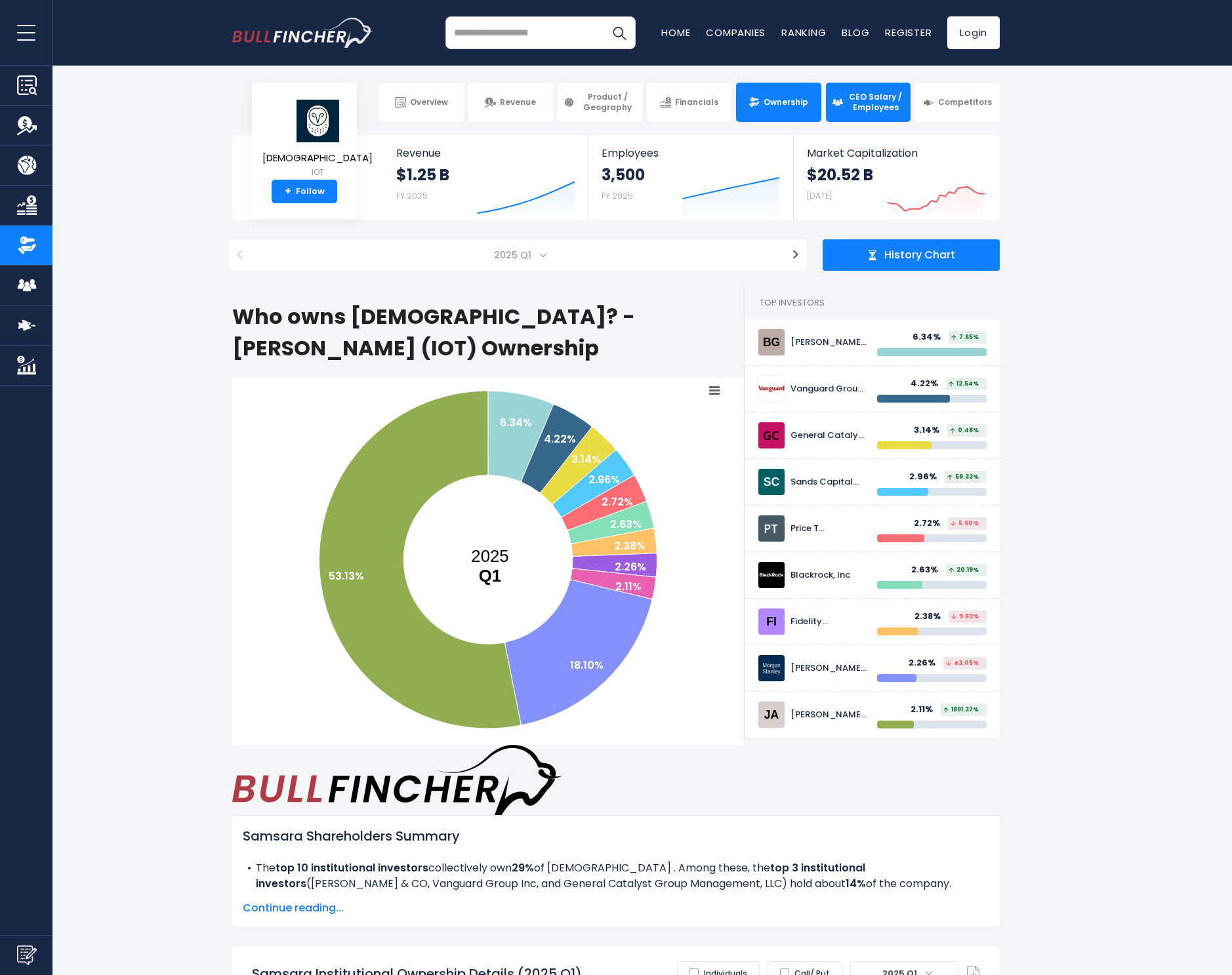
click at [854, 115] on link "CEO Salary / Employees" at bounding box center [867, 102] width 84 height 39
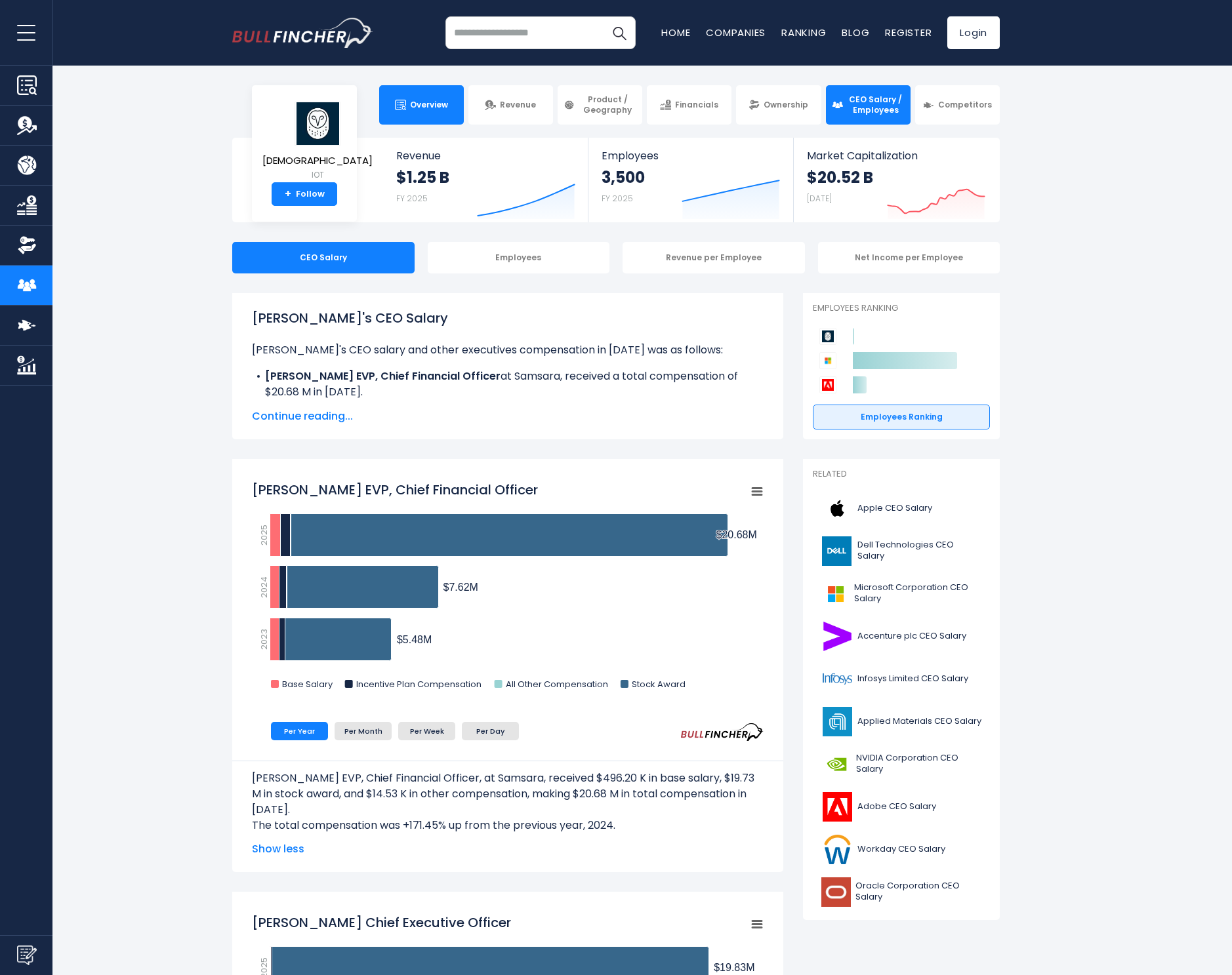
click at [426, 99] on link "Overview" at bounding box center [421, 104] width 84 height 39
